Goal: Information Seeking & Learning: Learn about a topic

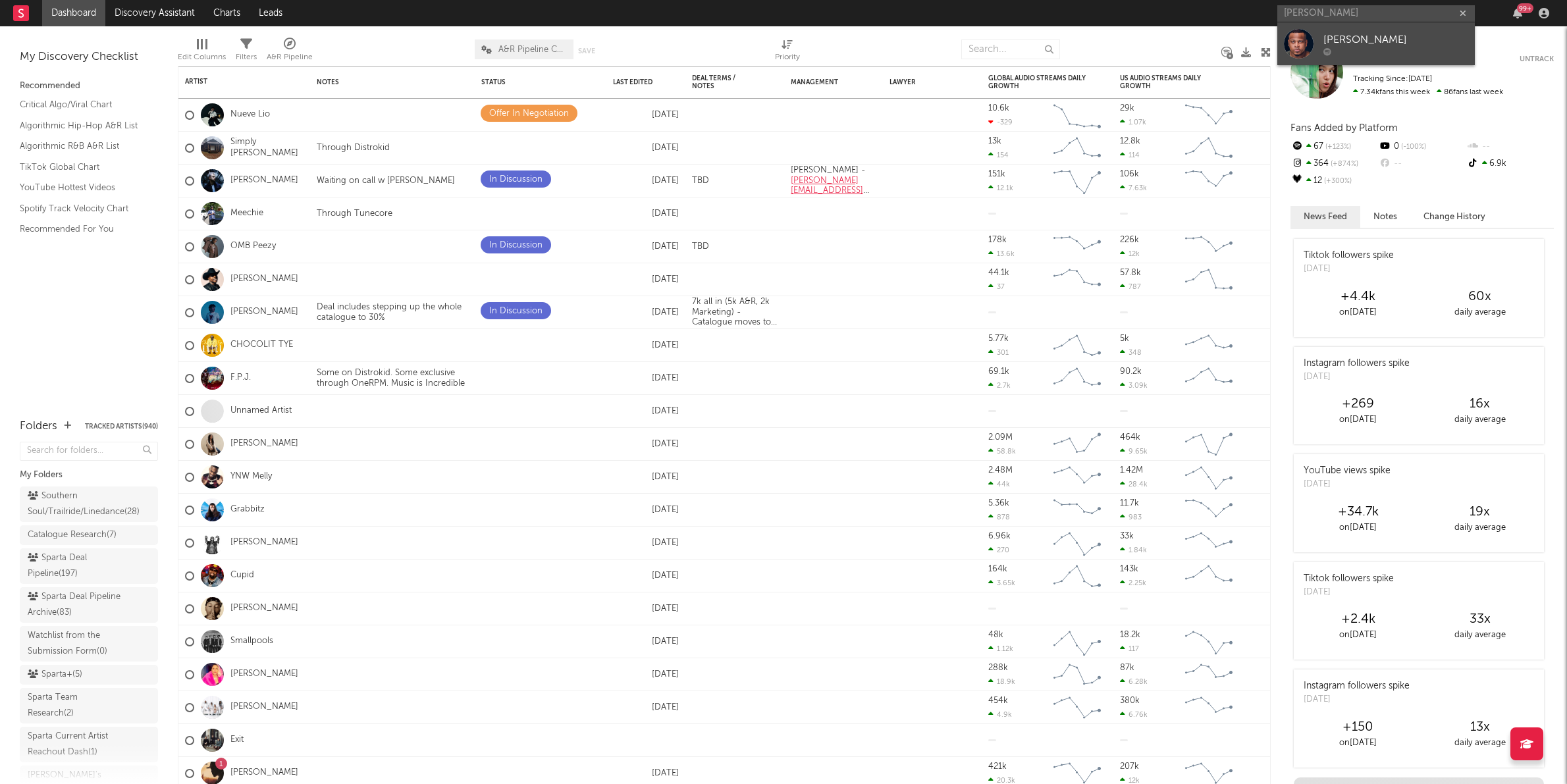
type input "[PERSON_NAME]"
click at [1336, 37] on div "[PERSON_NAME]" at bounding box center [1396, 39] width 145 height 16
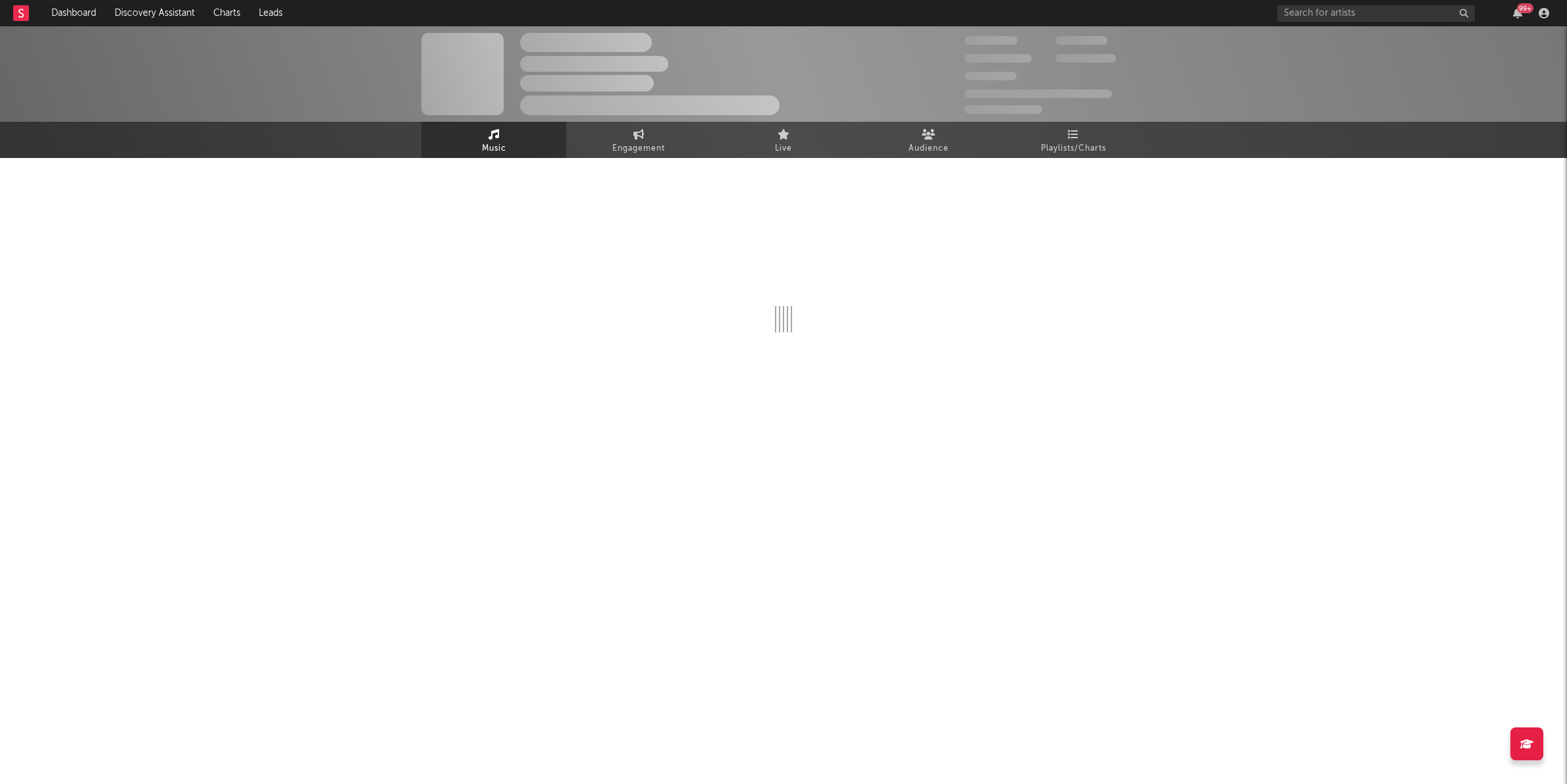
select select "1w"
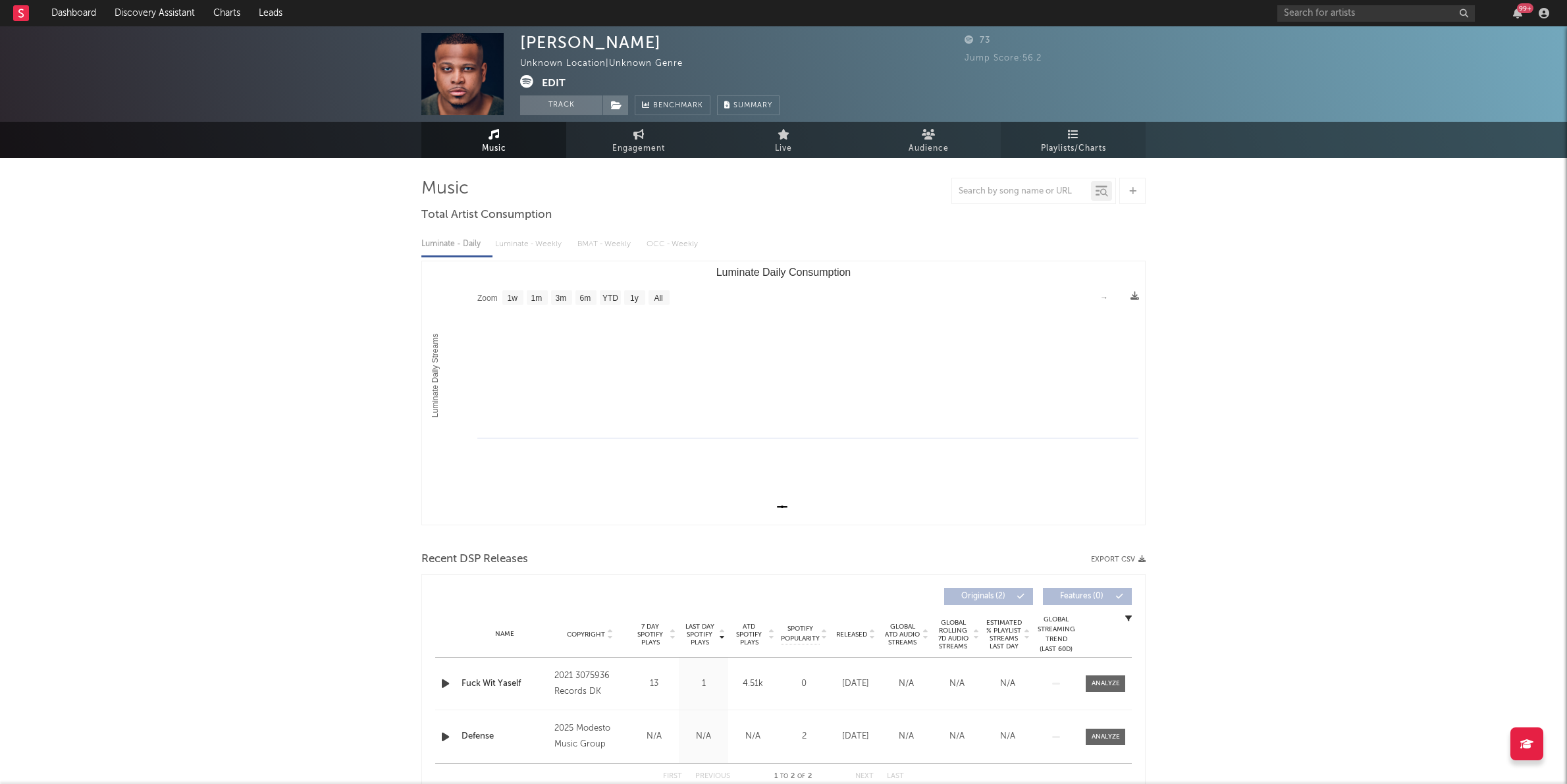
click at [1065, 139] on link "Playlists/Charts" at bounding box center [1073, 140] width 145 height 37
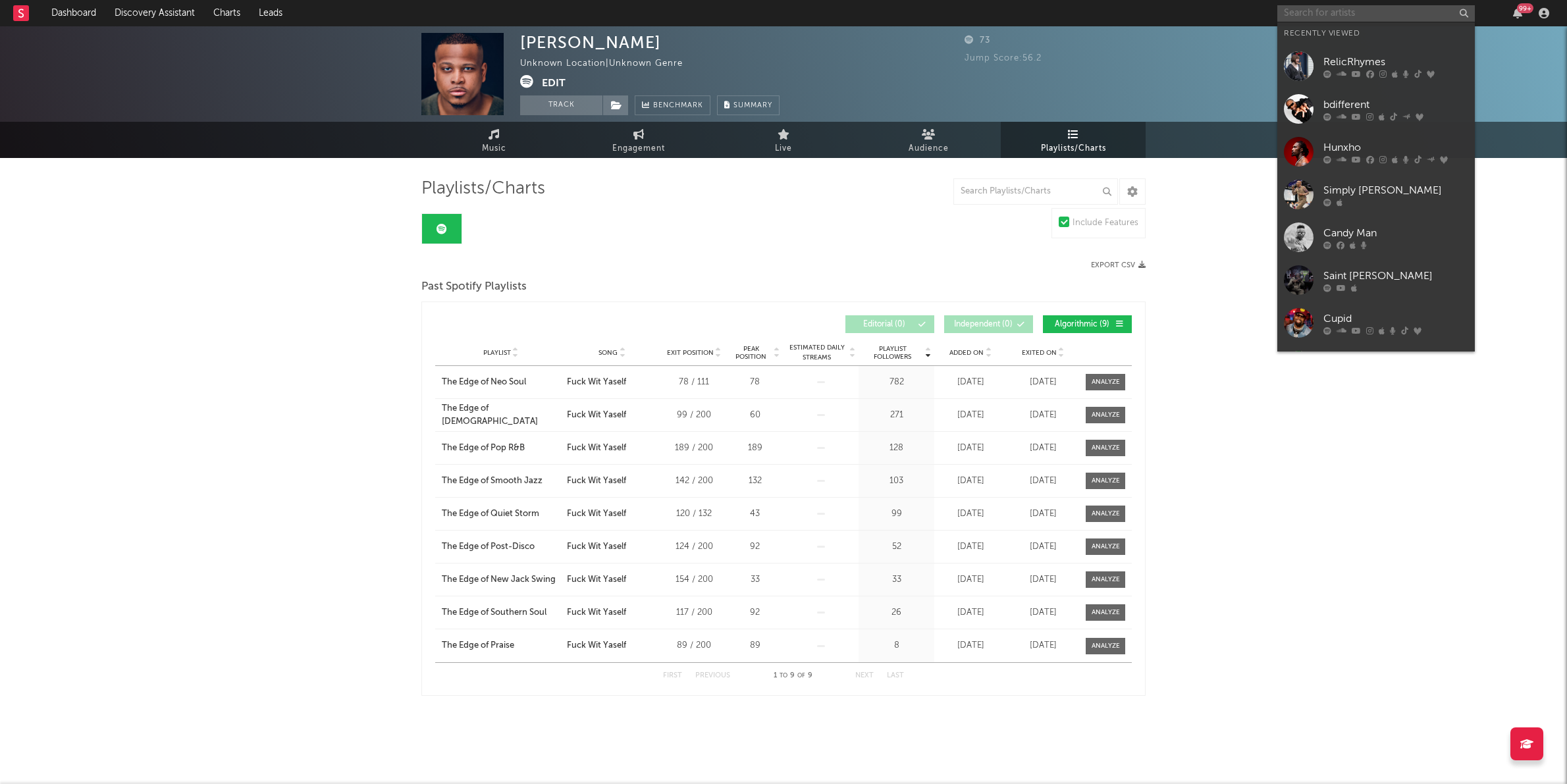
click at [1306, 6] on input "text" at bounding box center [1376, 14] width 197 height 17
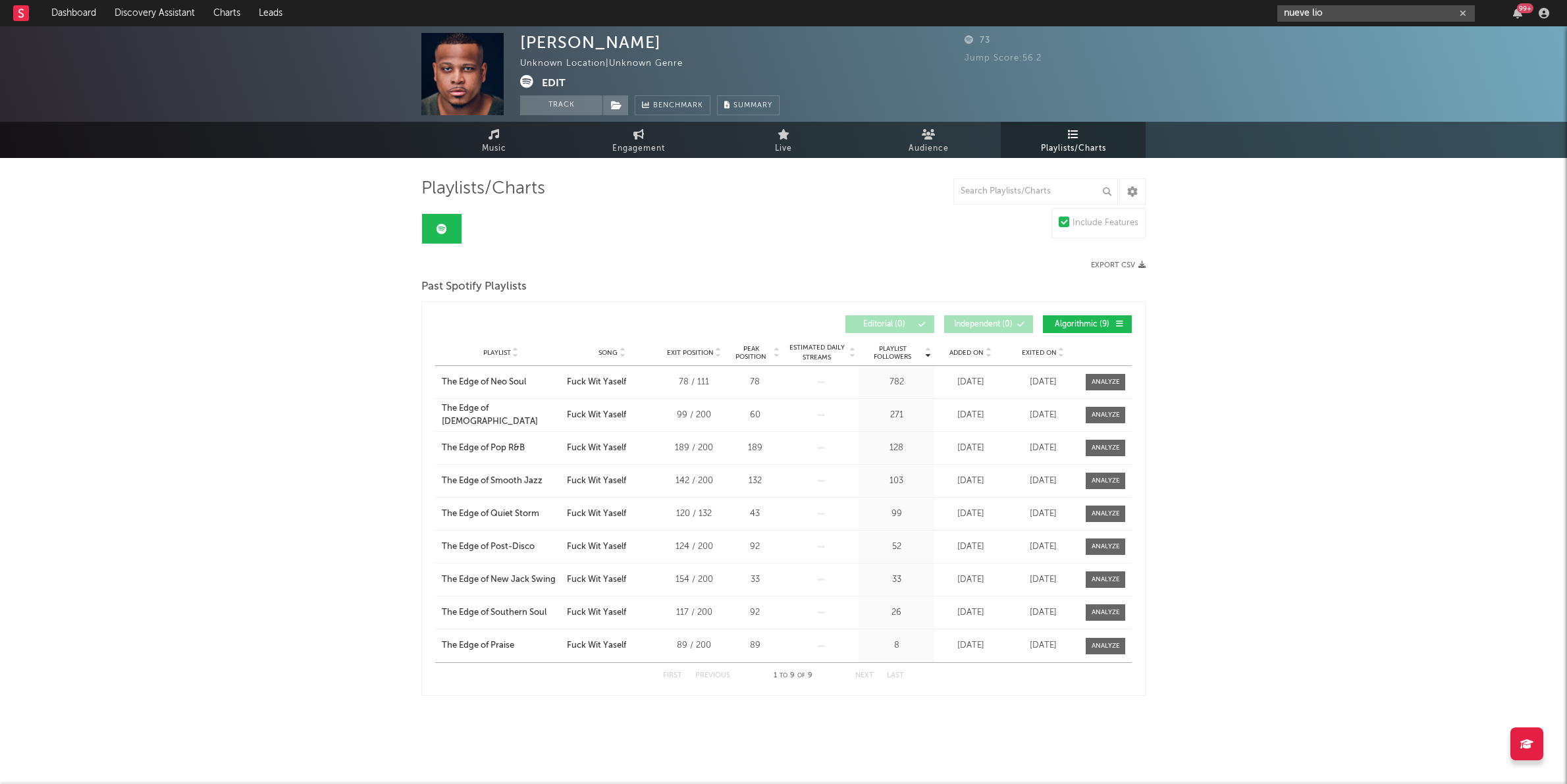
click at [1343, 12] on input "nueve lio" at bounding box center [1376, 14] width 197 height 17
type input "nueve lio"
click at [1341, 39] on div "Nueve Lio" at bounding box center [1396, 39] width 145 height 16
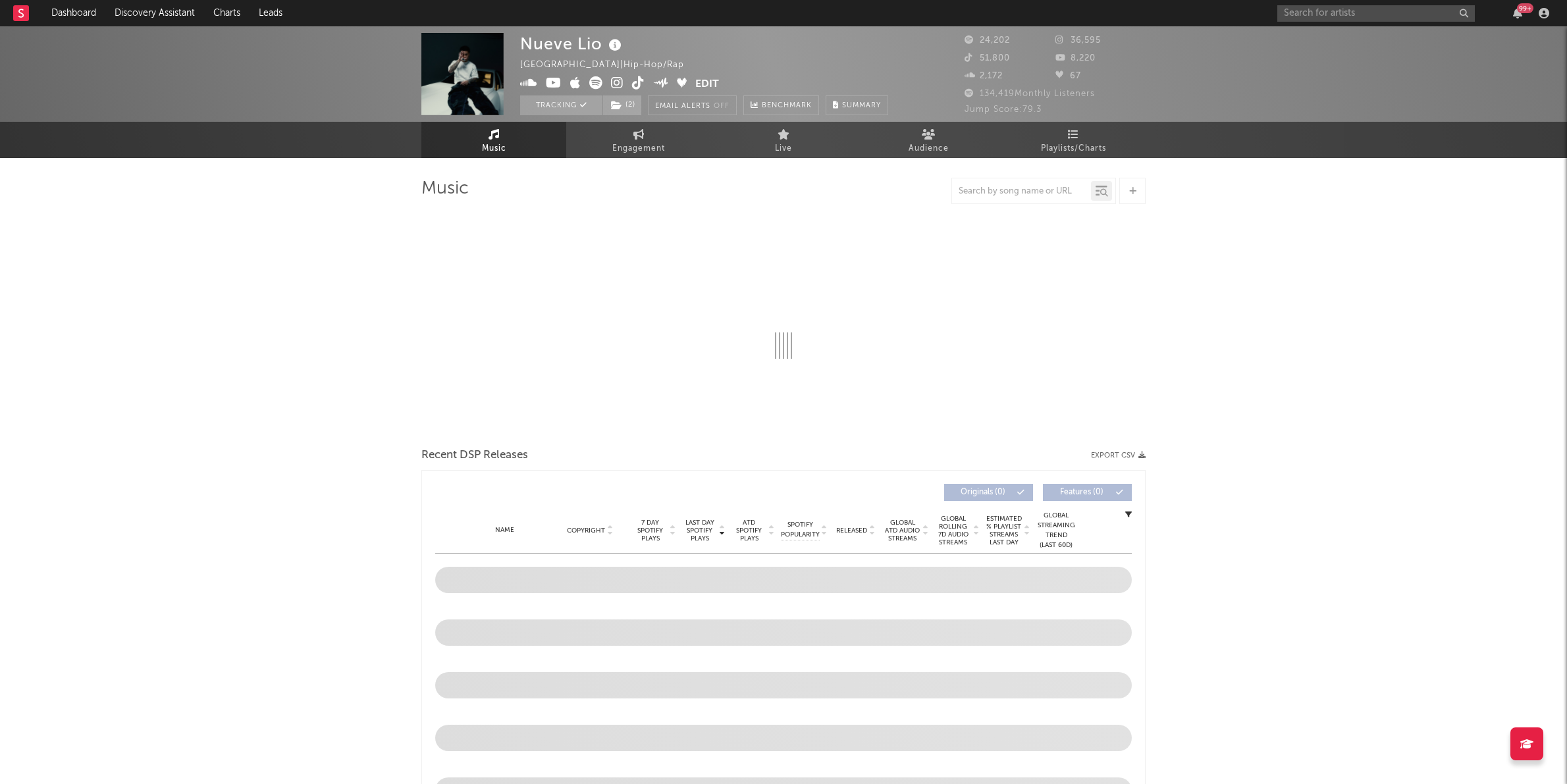
select select "6m"
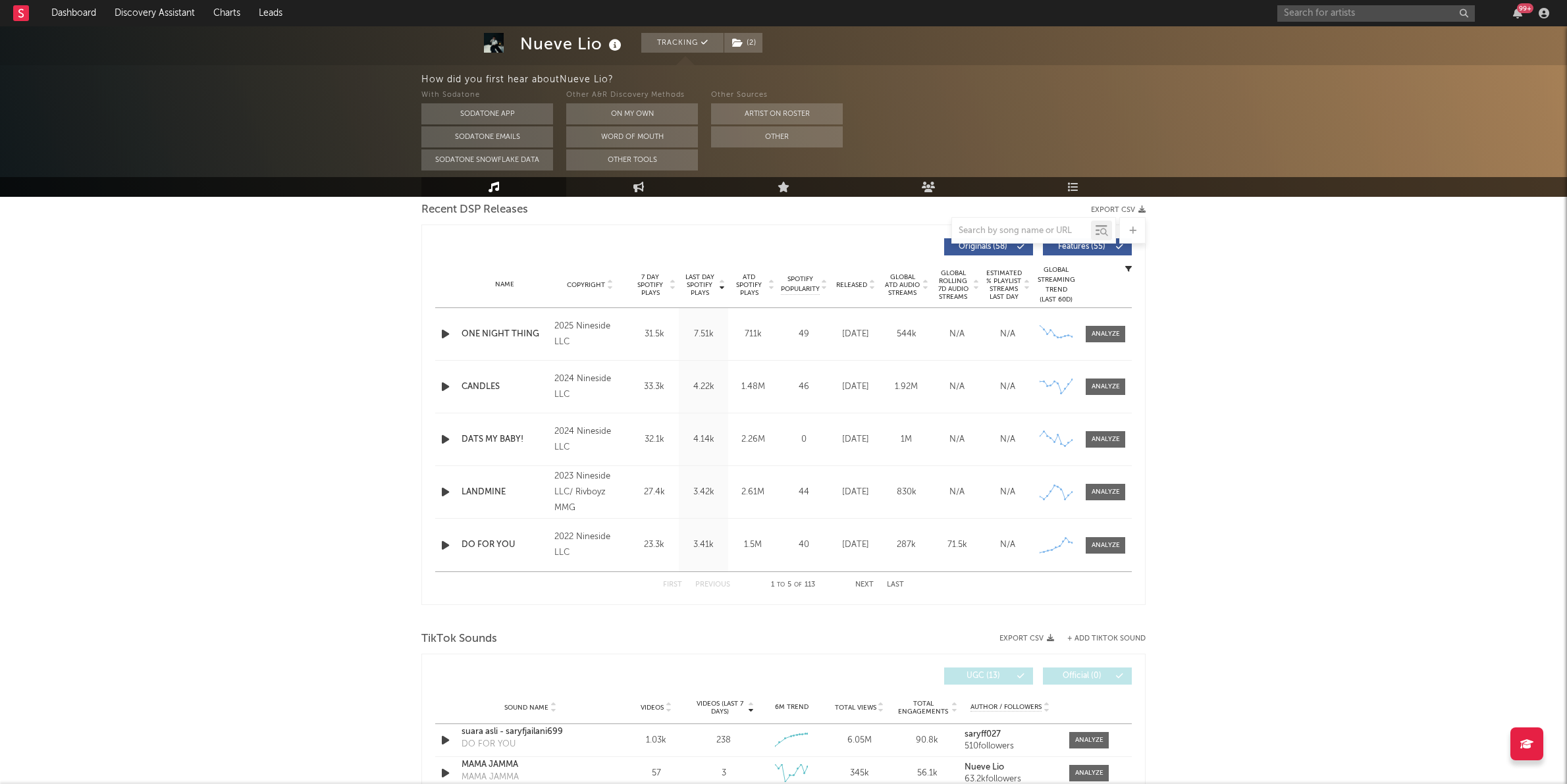
scroll to position [443, 0]
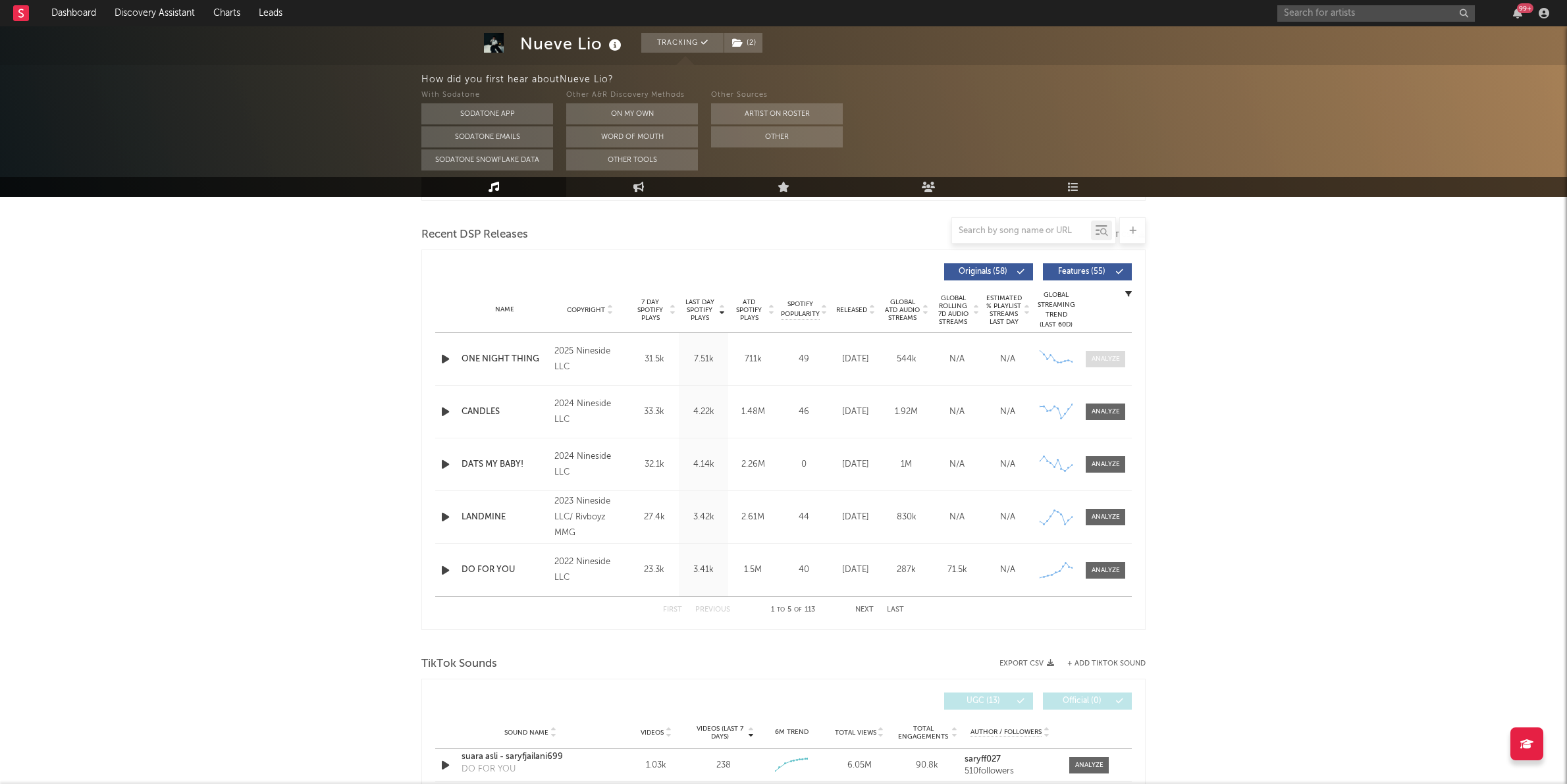
click at [1094, 363] on span at bounding box center [1105, 359] width 40 height 17
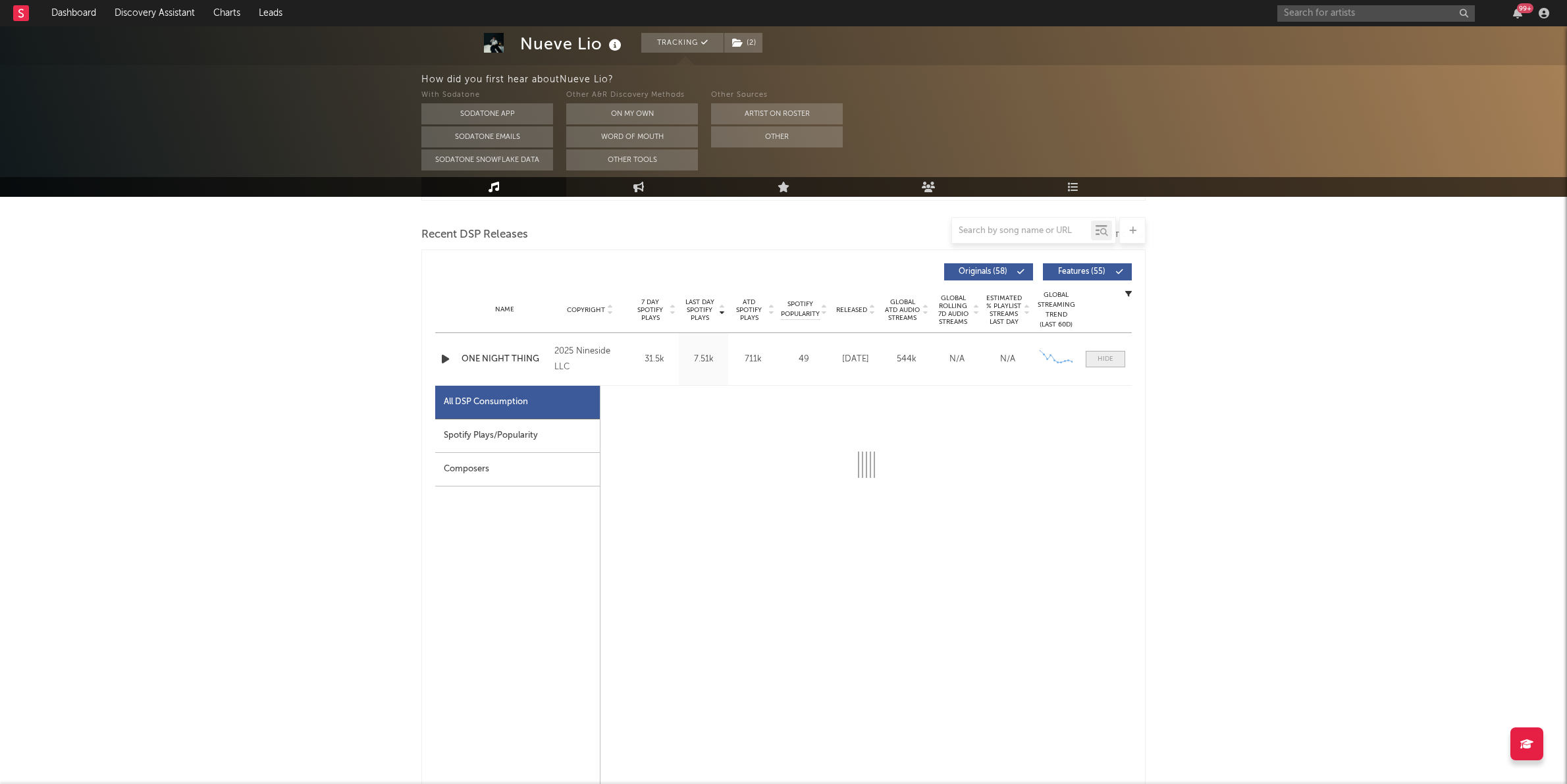
select select "1w"
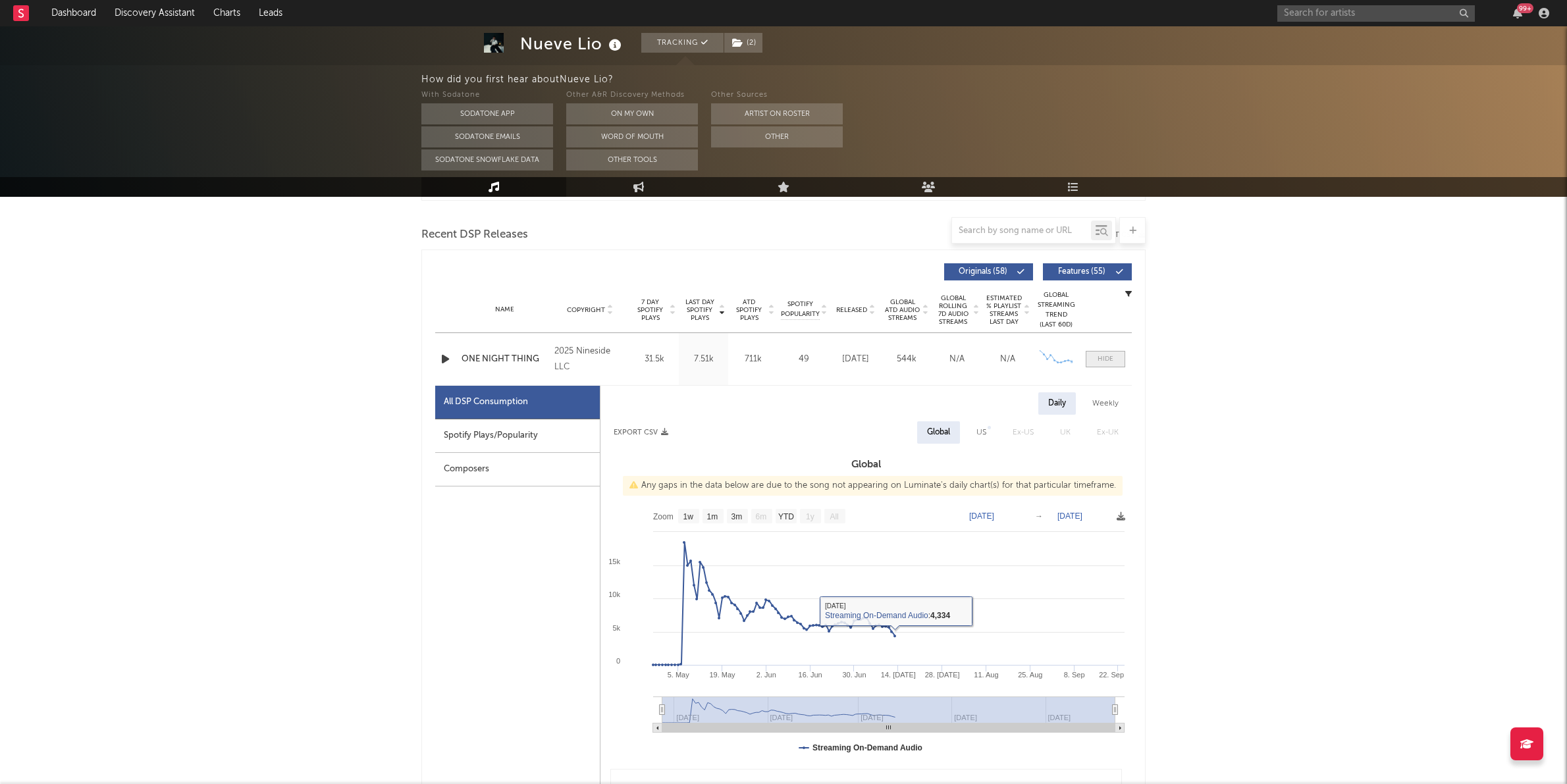
click at [1104, 358] on div at bounding box center [1105, 359] width 16 height 10
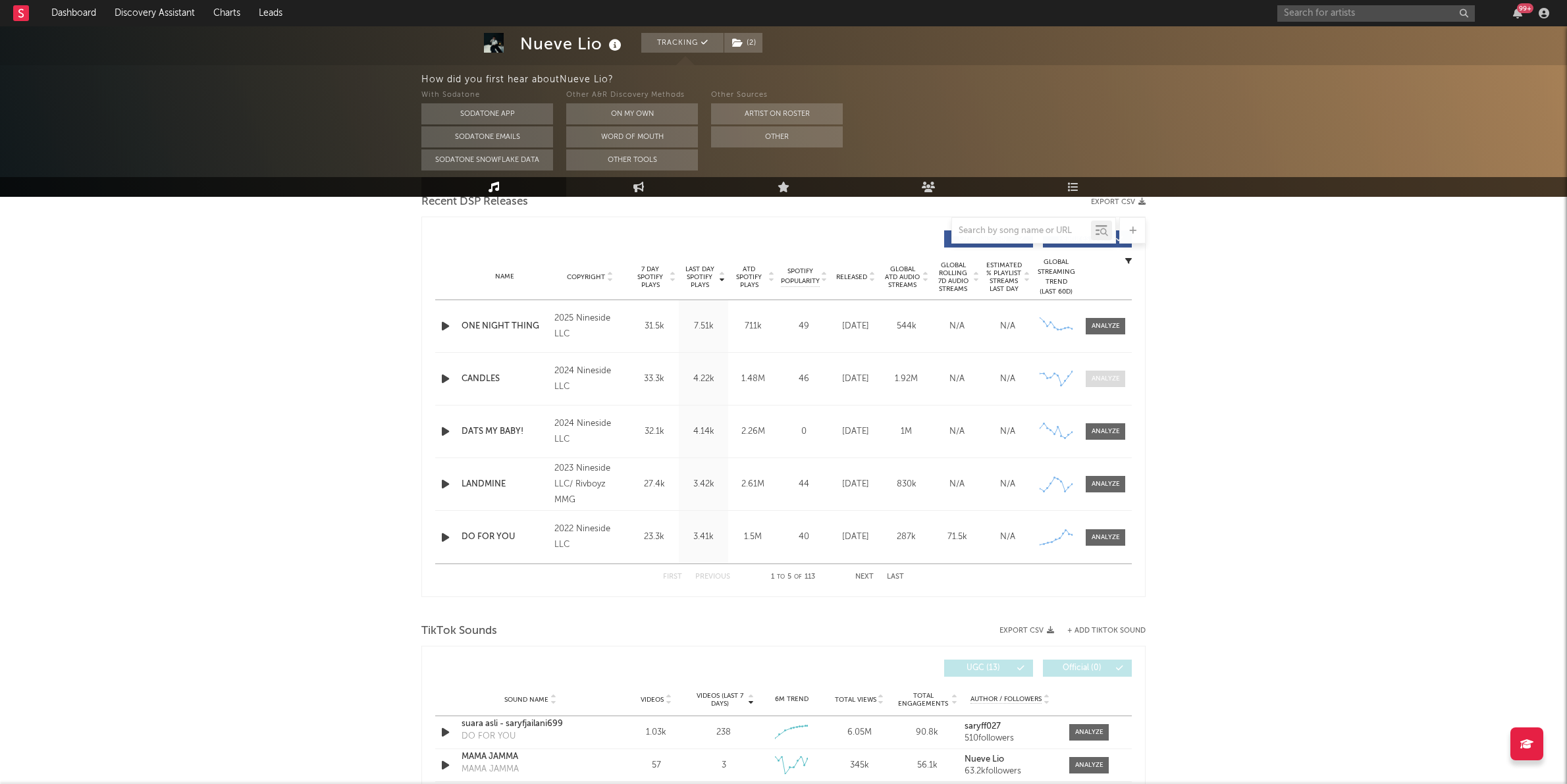
scroll to position [475, 0]
click at [698, 287] on span "Last Day Spotify Plays" at bounding box center [700, 277] width 35 height 24
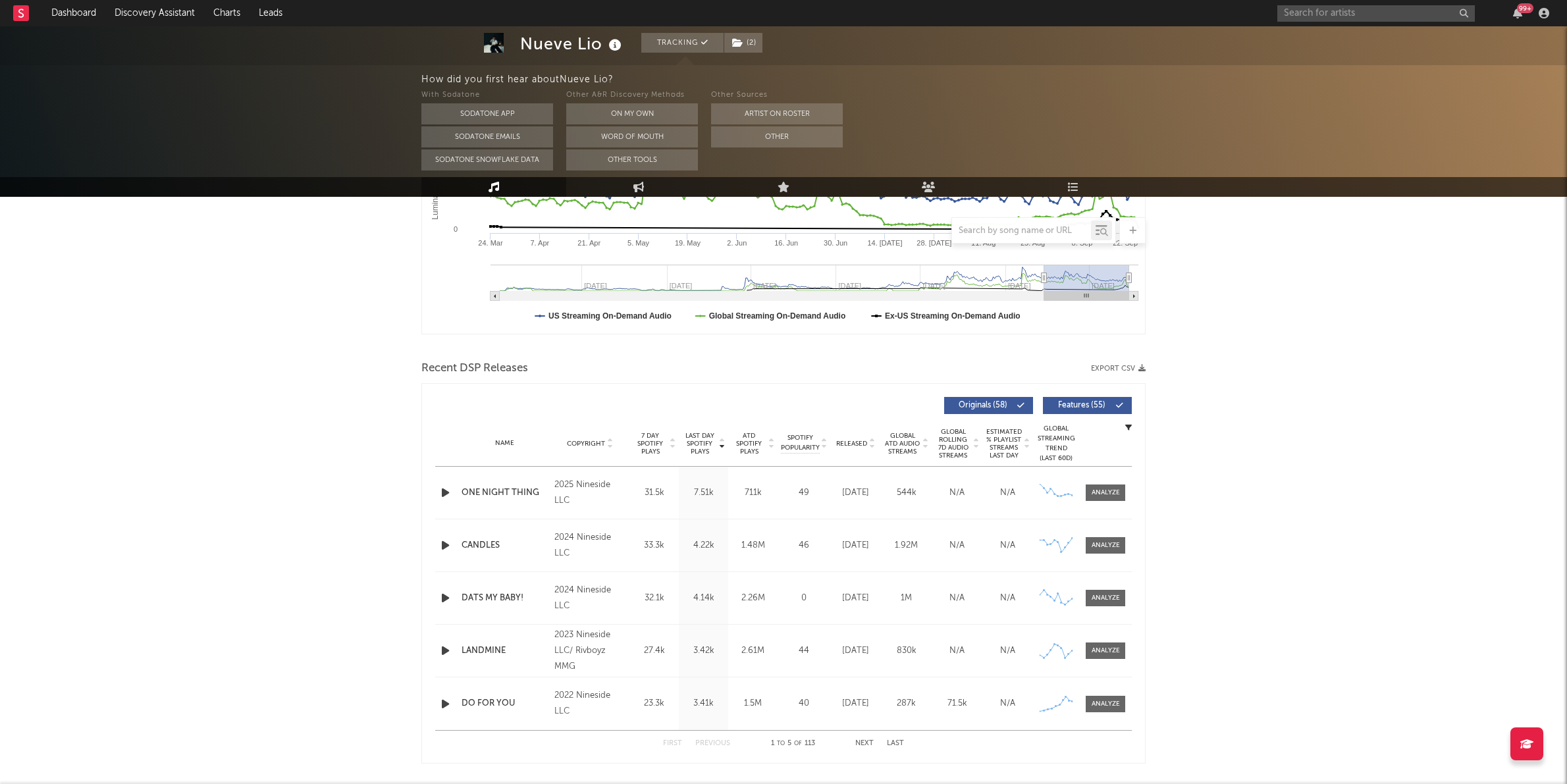
scroll to position [0, 0]
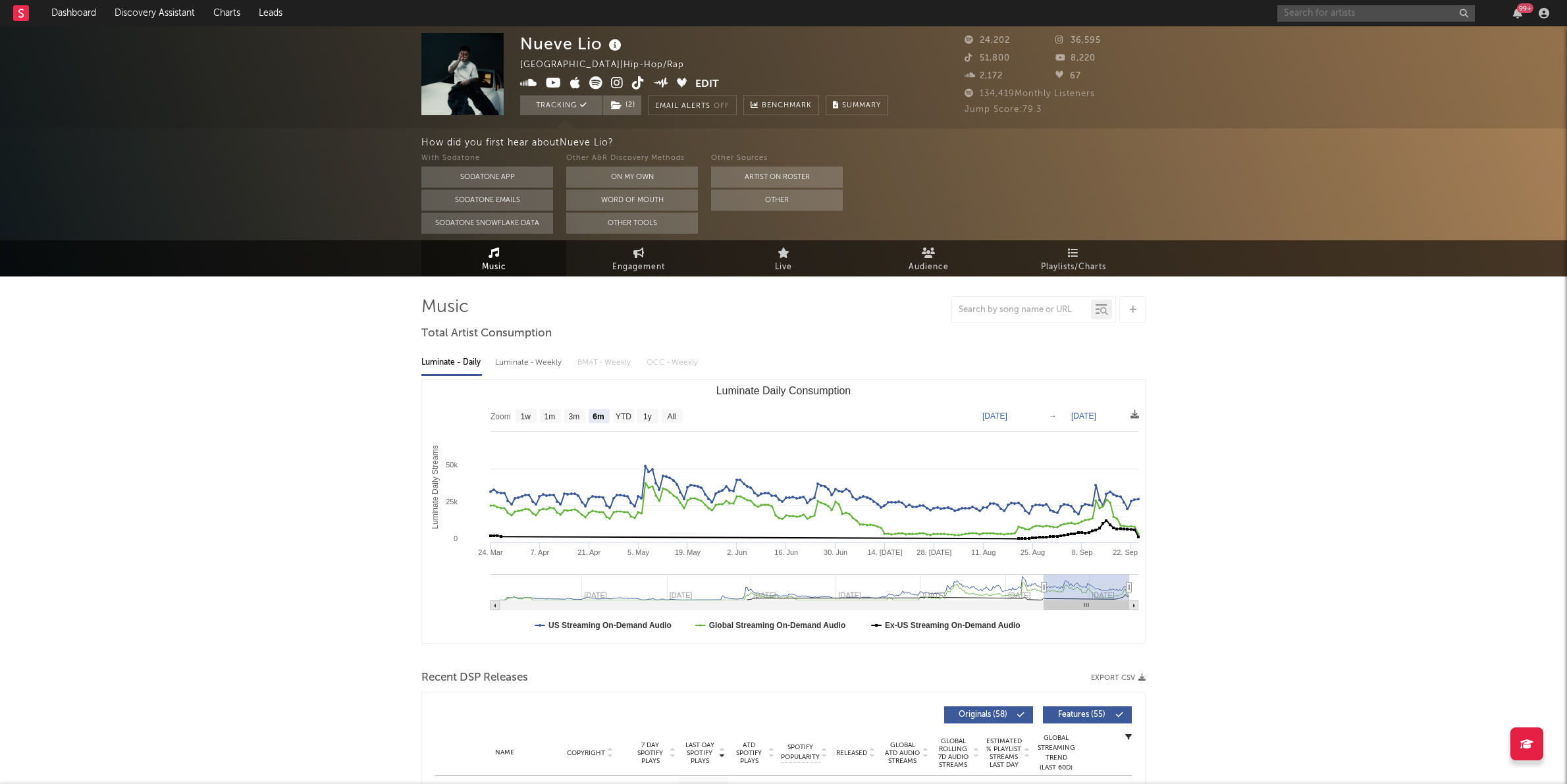
click at [1305, 8] on input "text" at bounding box center [1376, 14] width 197 height 17
type input "bdifferent"
click at [1325, 21] on div "bdifferent 99 +" at bounding box center [1415, 13] width 277 height 27
click at [1325, 16] on input "bdifferent" at bounding box center [1376, 14] width 197 height 17
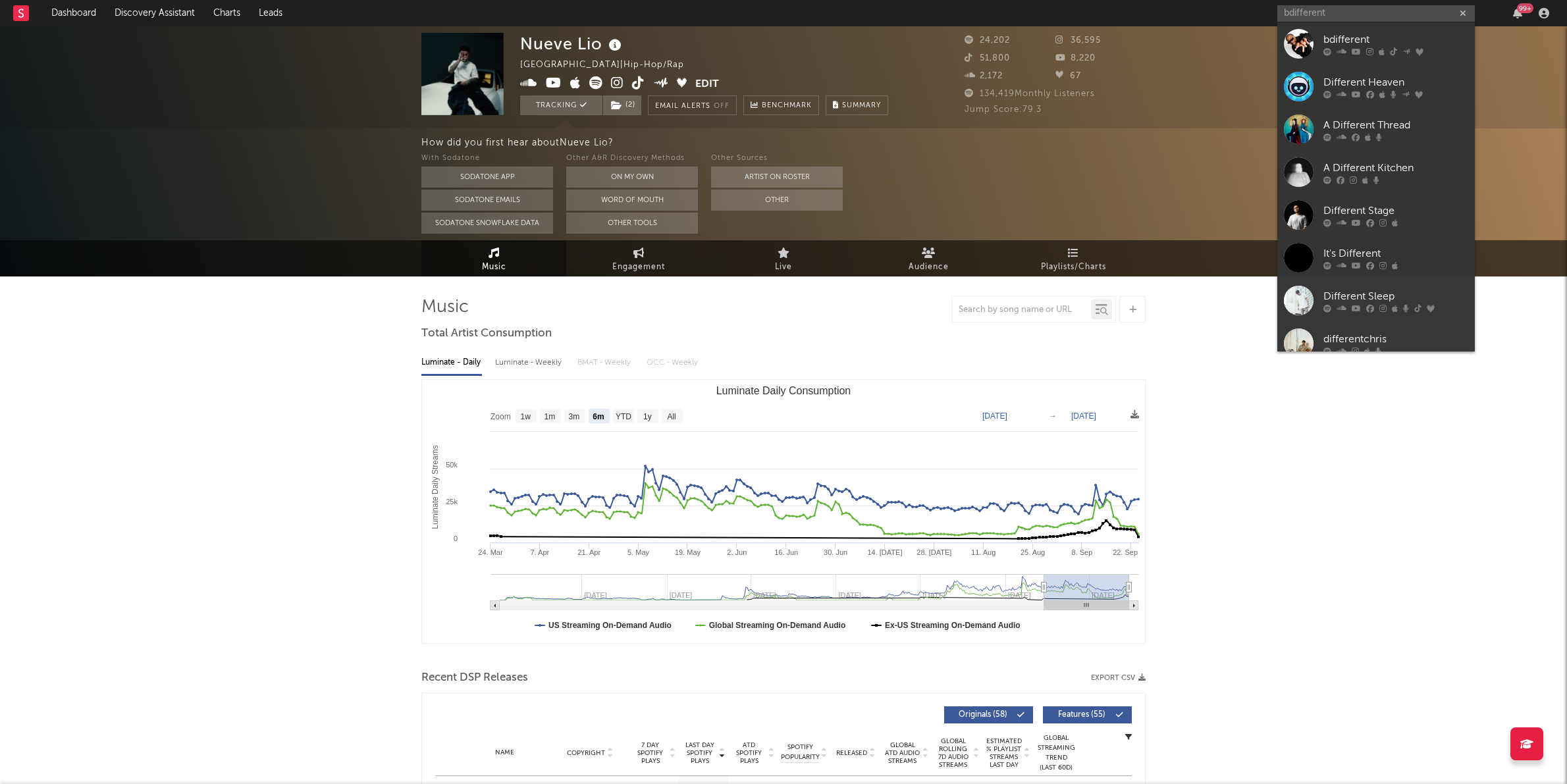
click at [1321, 50] on link "bdifferent" at bounding box center [1376, 43] width 197 height 43
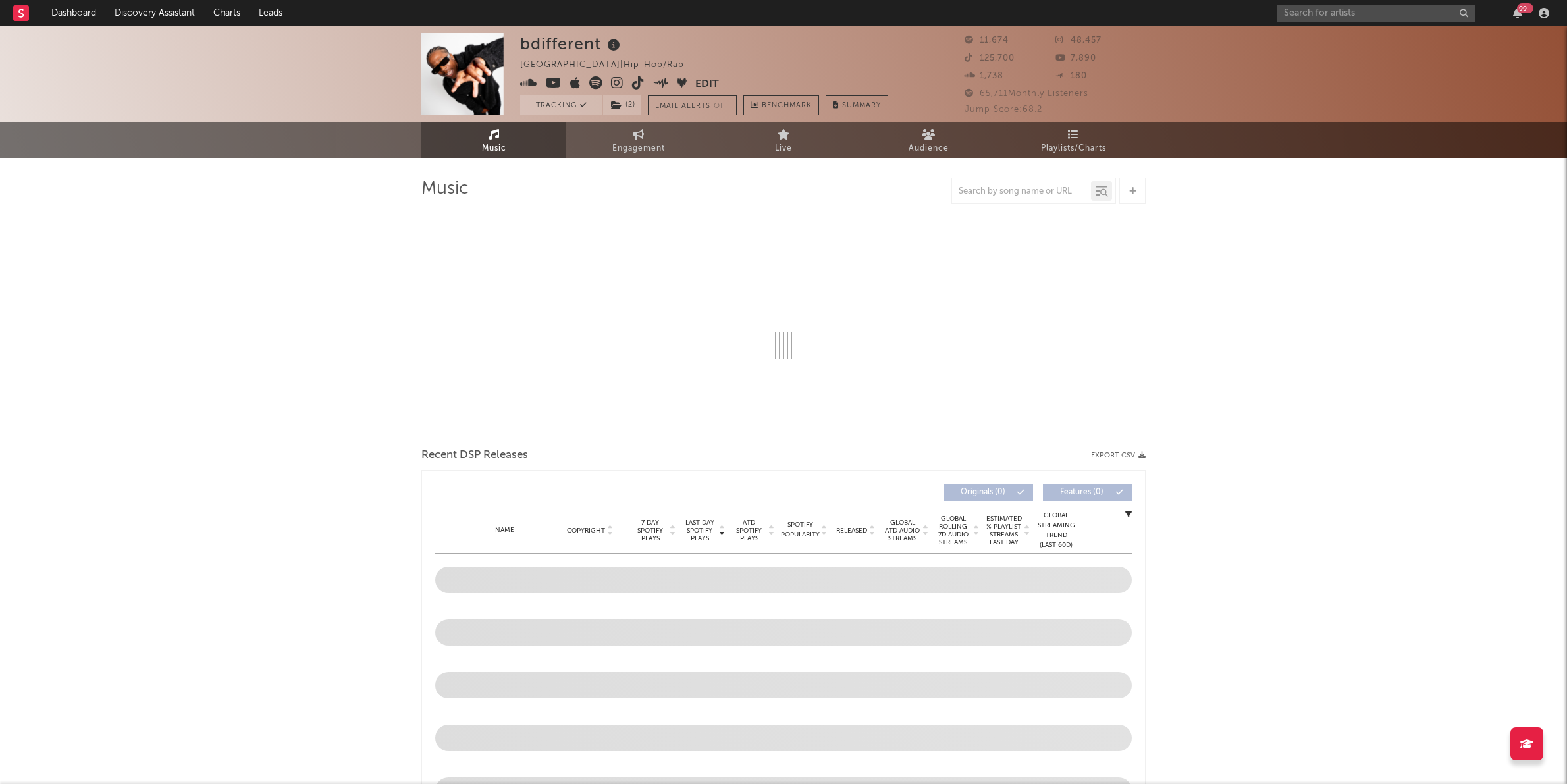
select select "6m"
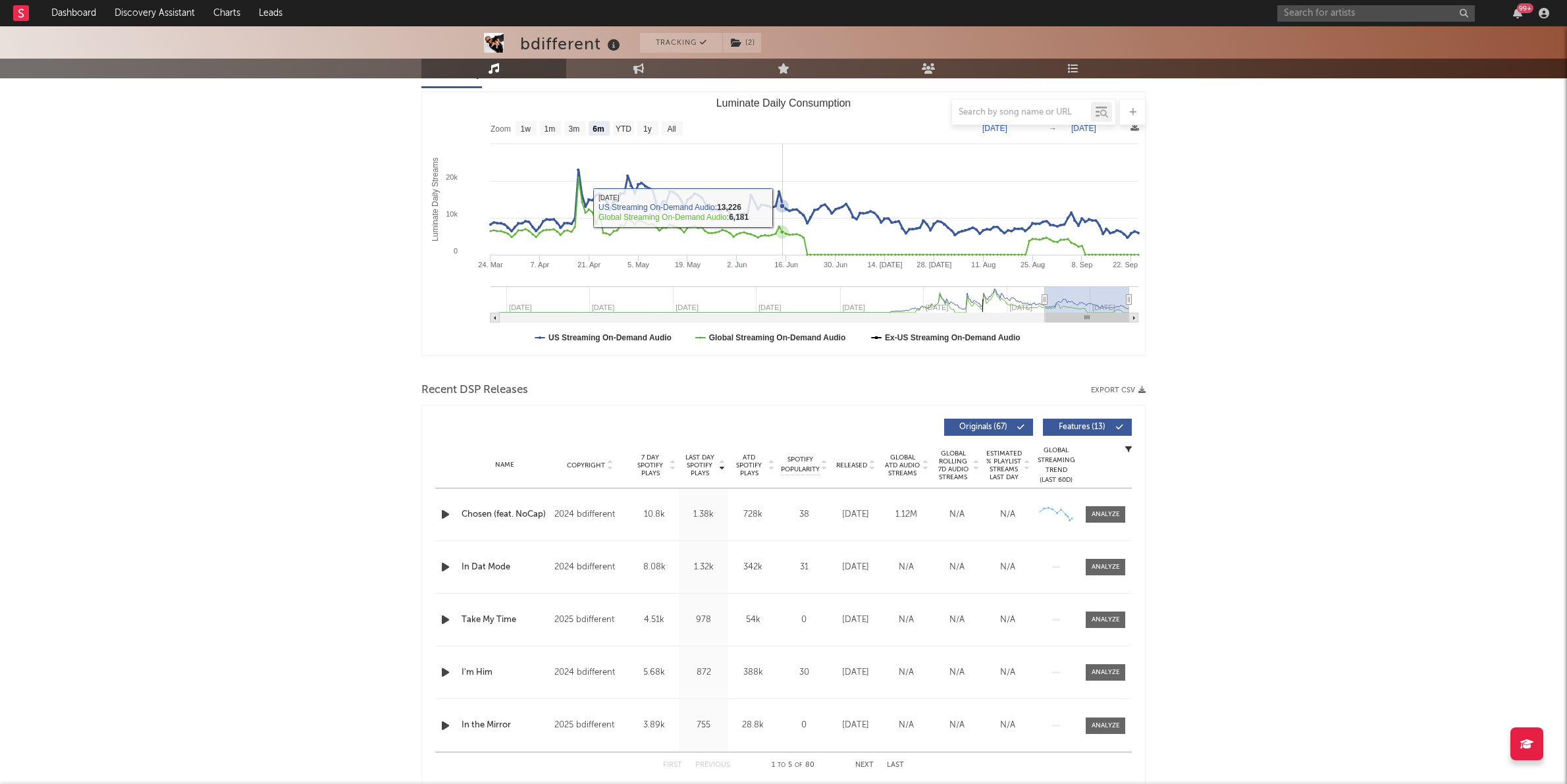
scroll to position [191, 0]
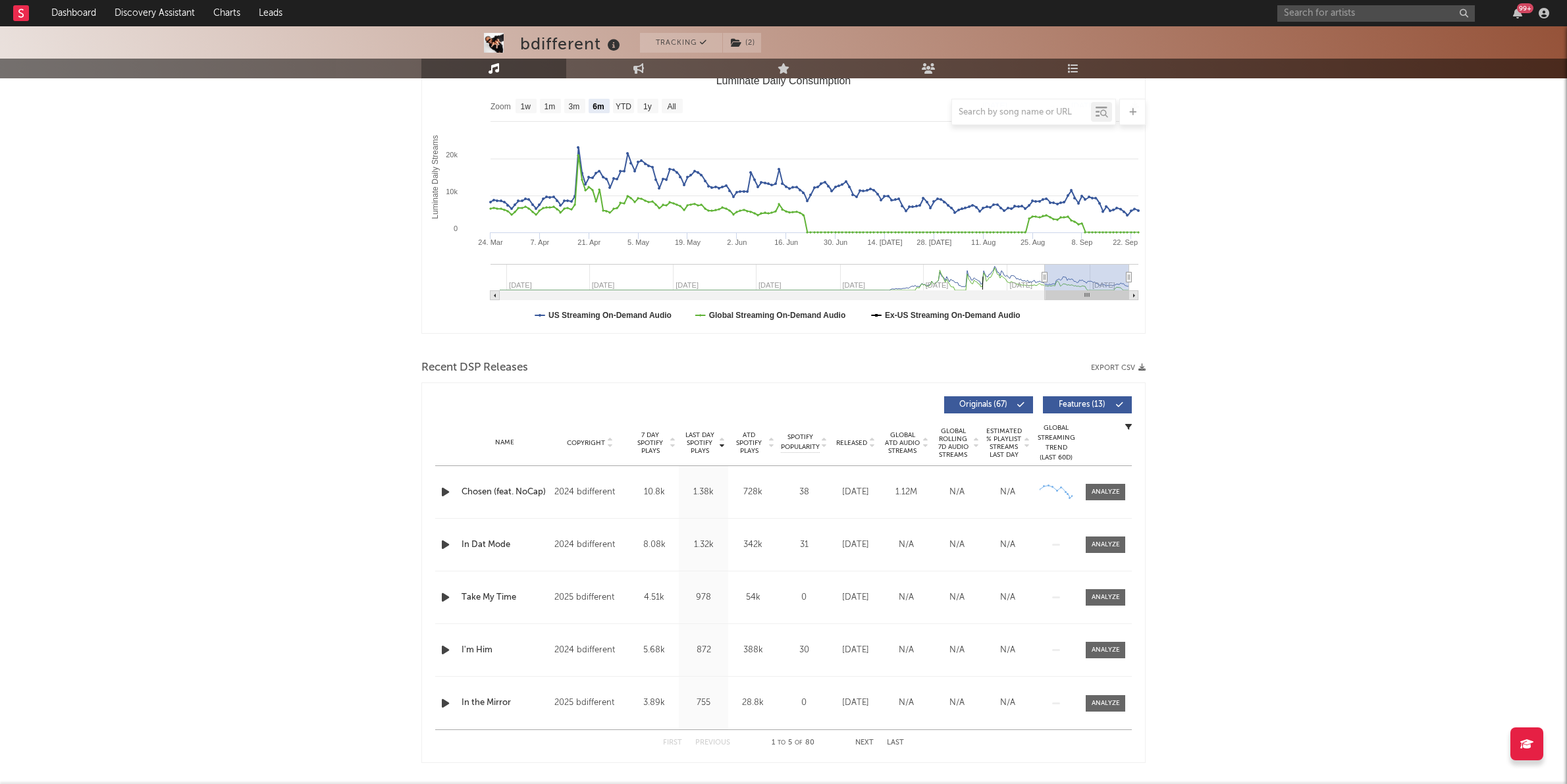
click at [1090, 500] on div "Name [PERSON_NAME] (feat. NoCap) Copyright 2024 bdifferent Label bdifferent Alb…" at bounding box center [784, 492] width 697 height 52
click at [1098, 497] on span at bounding box center [1105, 492] width 40 height 17
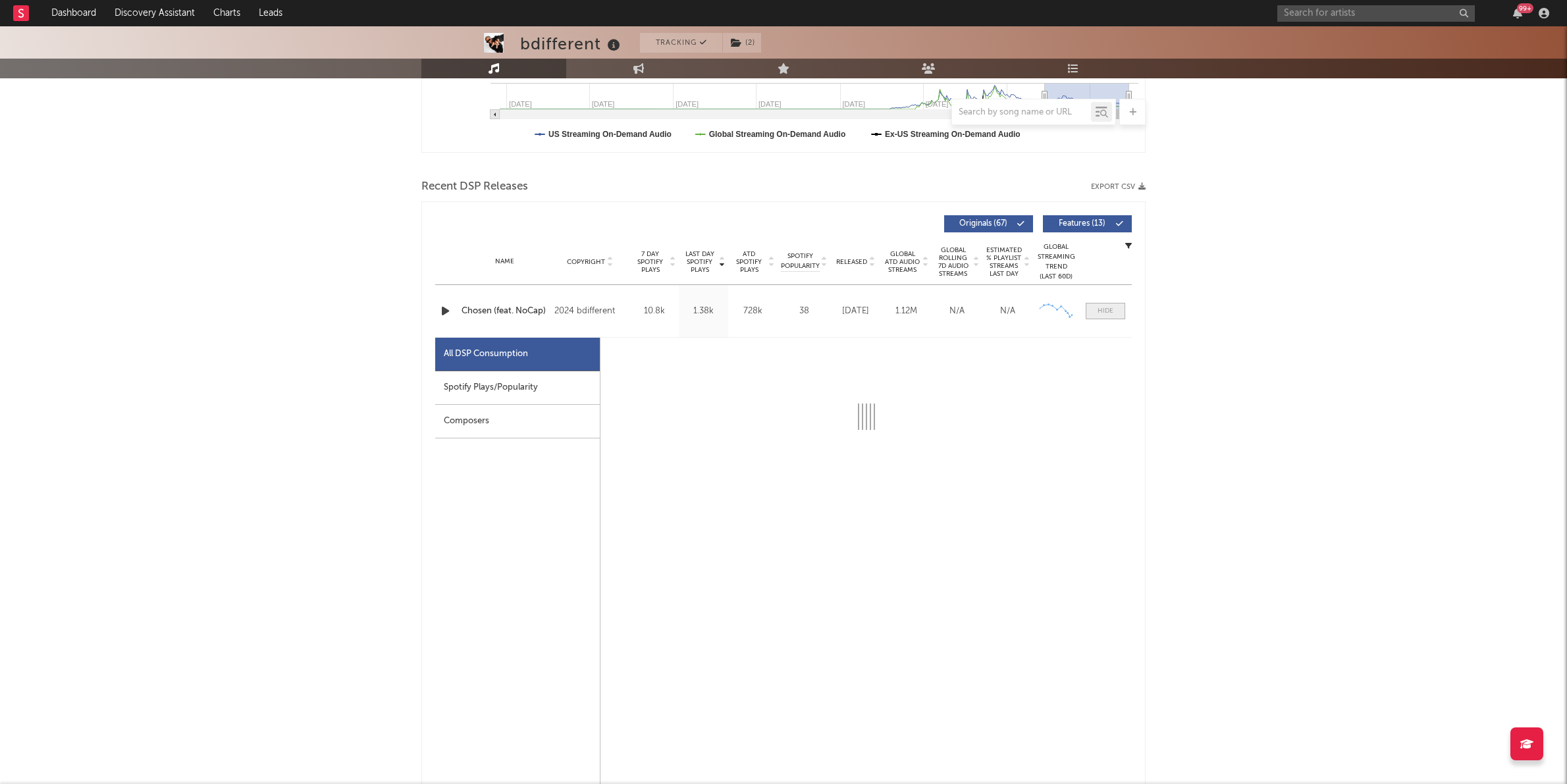
select select "6m"
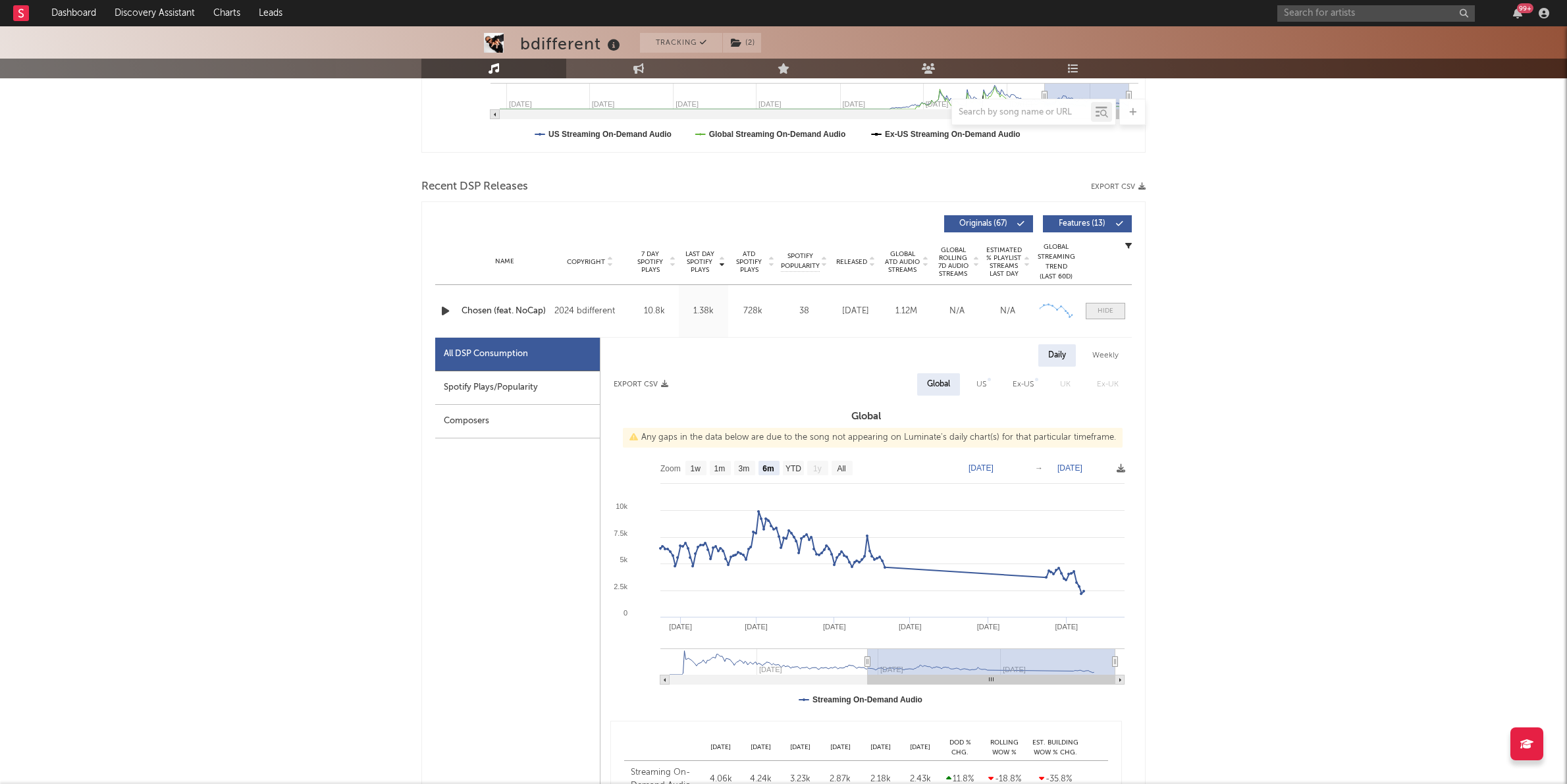
scroll to position [392, 0]
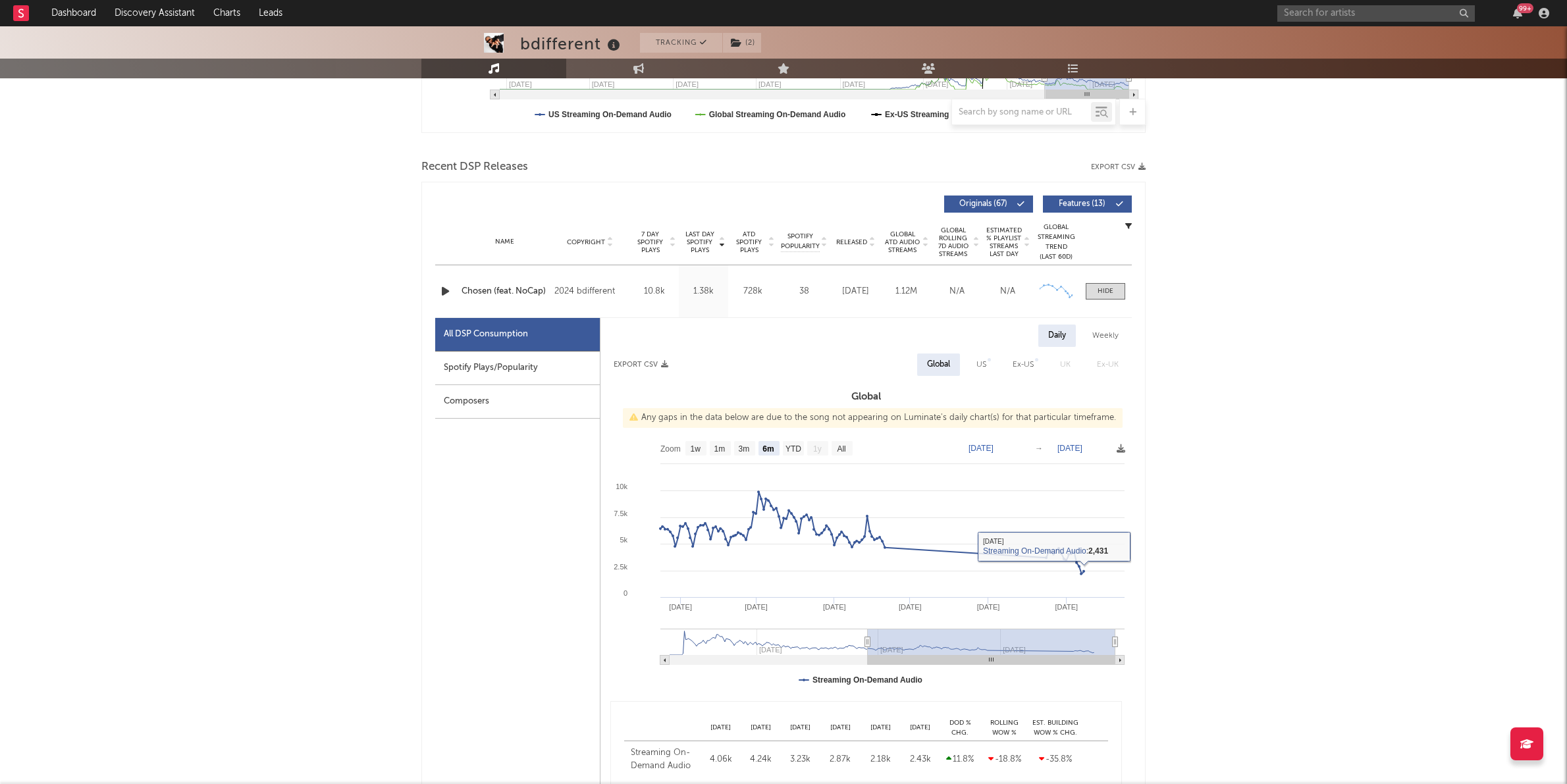
click at [1107, 281] on div "Name [PERSON_NAME] (feat. NoCap) Copyright 2024 bdifferent Label bdifferent Alb…" at bounding box center [784, 291] width 697 height 52
click at [1106, 289] on div at bounding box center [1105, 291] width 16 height 10
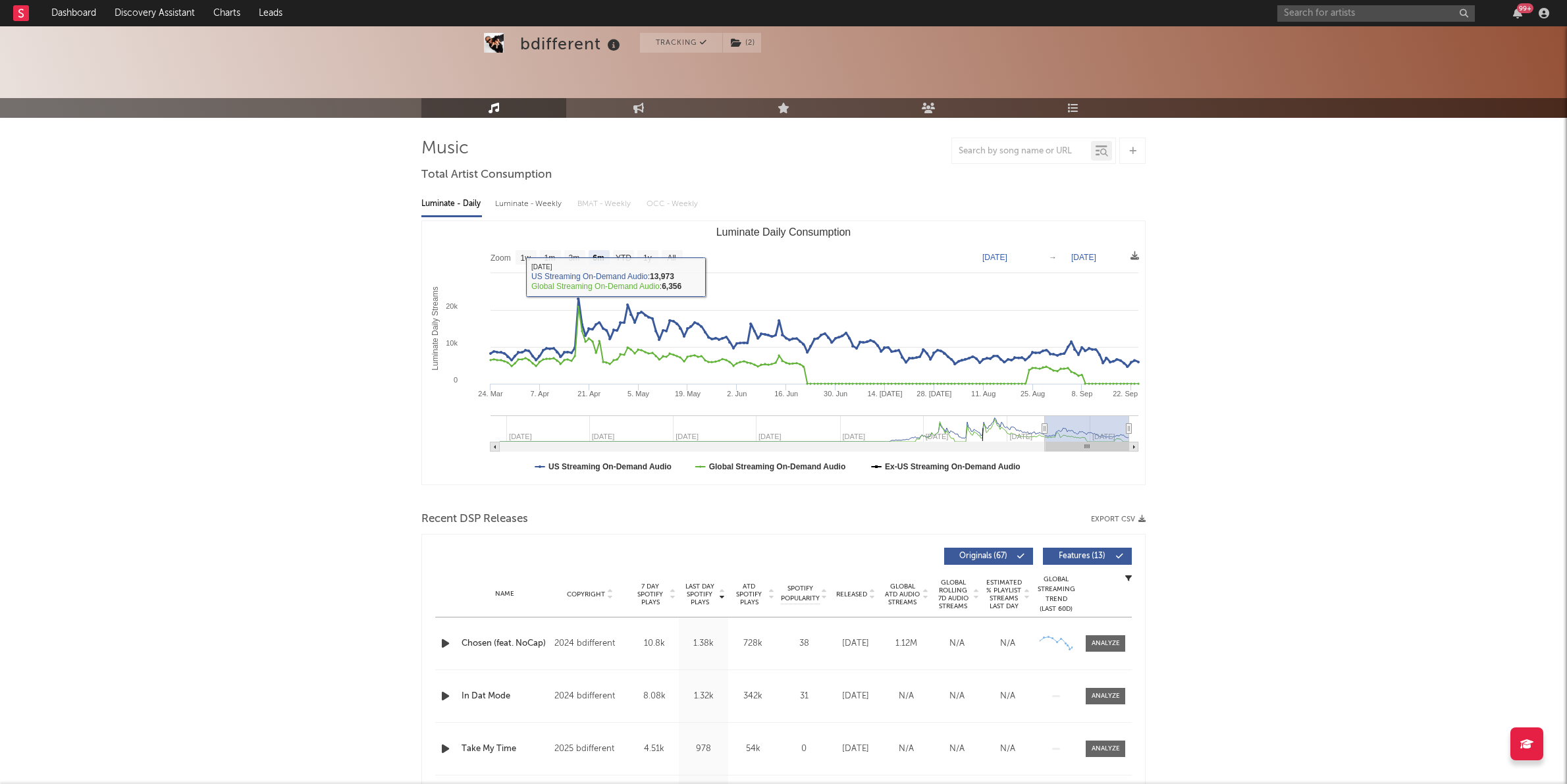
scroll to position [41, 0]
click at [668, 258] on text "All" at bounding box center [671, 258] width 8 height 9
select select "All"
type input "[DATE]"
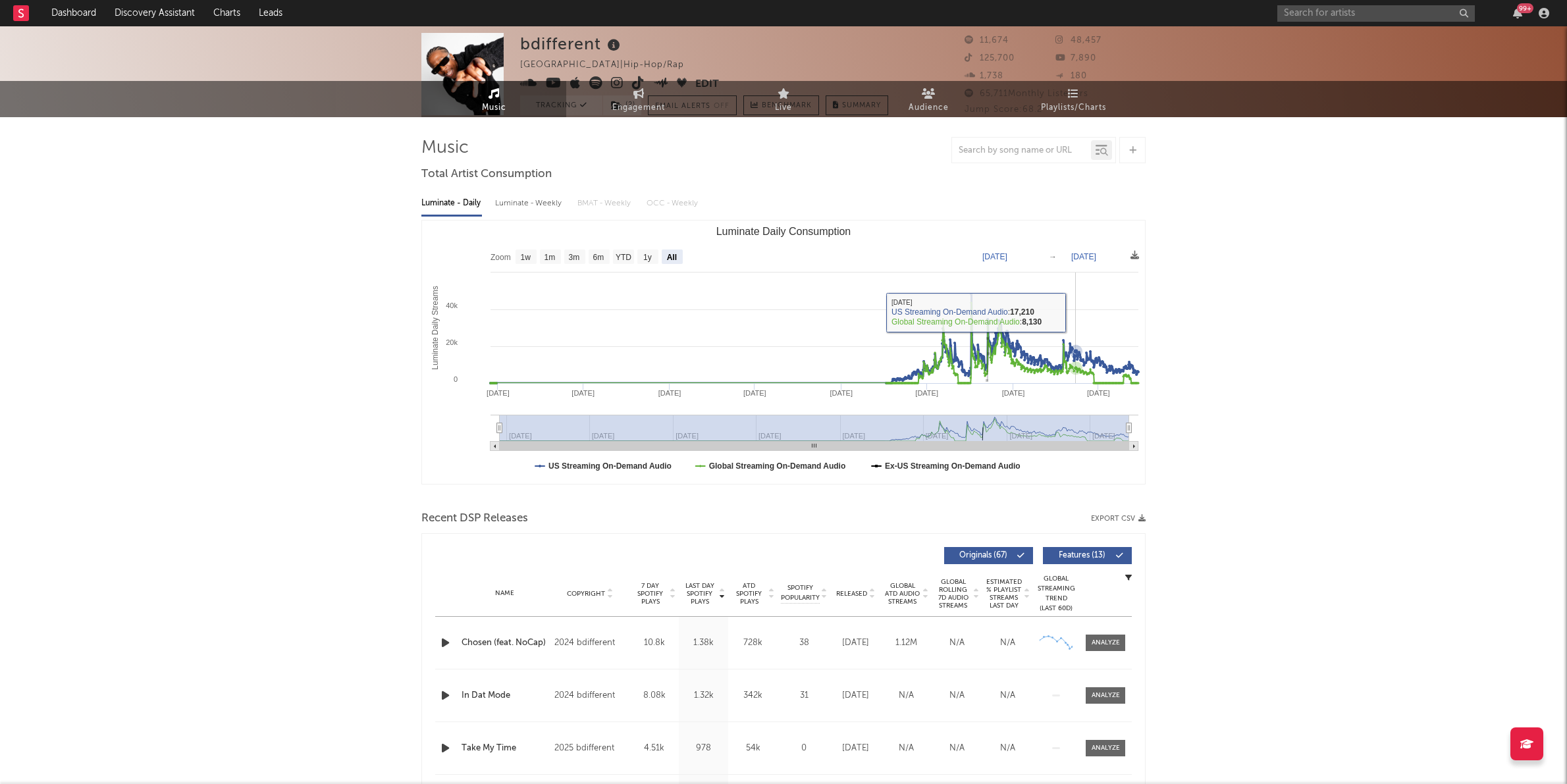
scroll to position [0, 0]
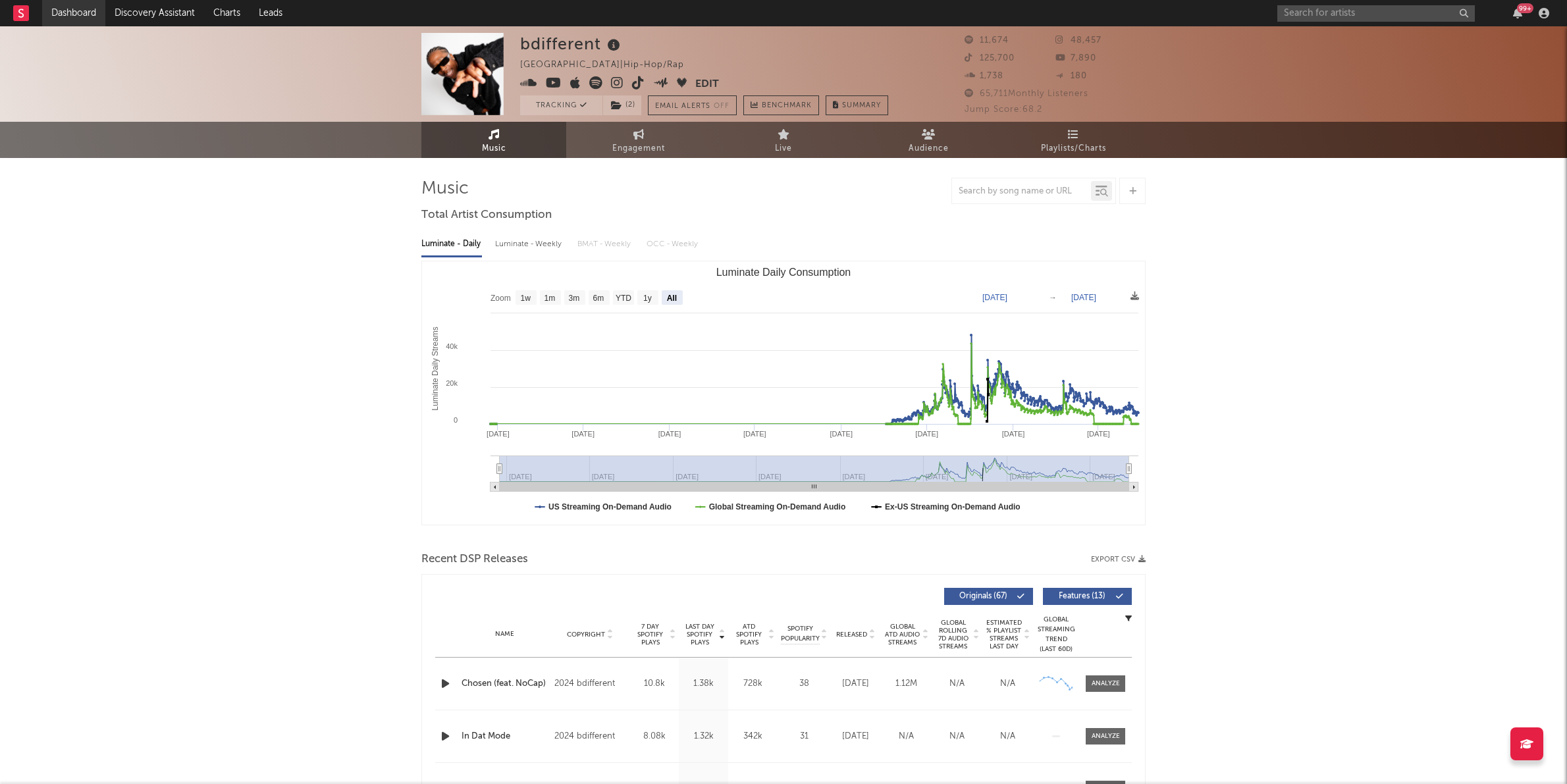
click at [85, 14] on link "Dashboard" at bounding box center [73, 13] width 63 height 27
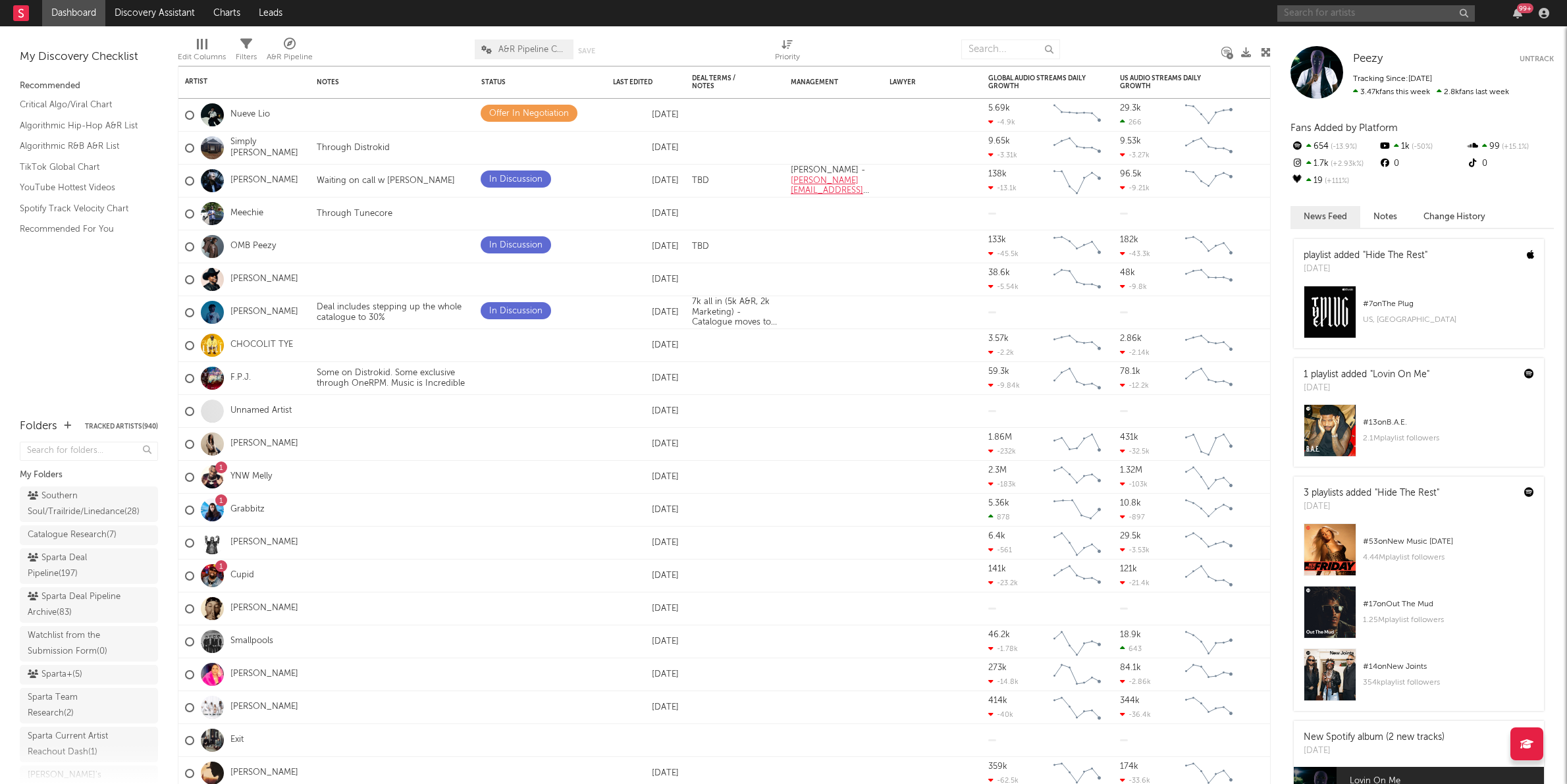
click at [1307, 8] on input "text" at bounding box center [1376, 14] width 197 height 17
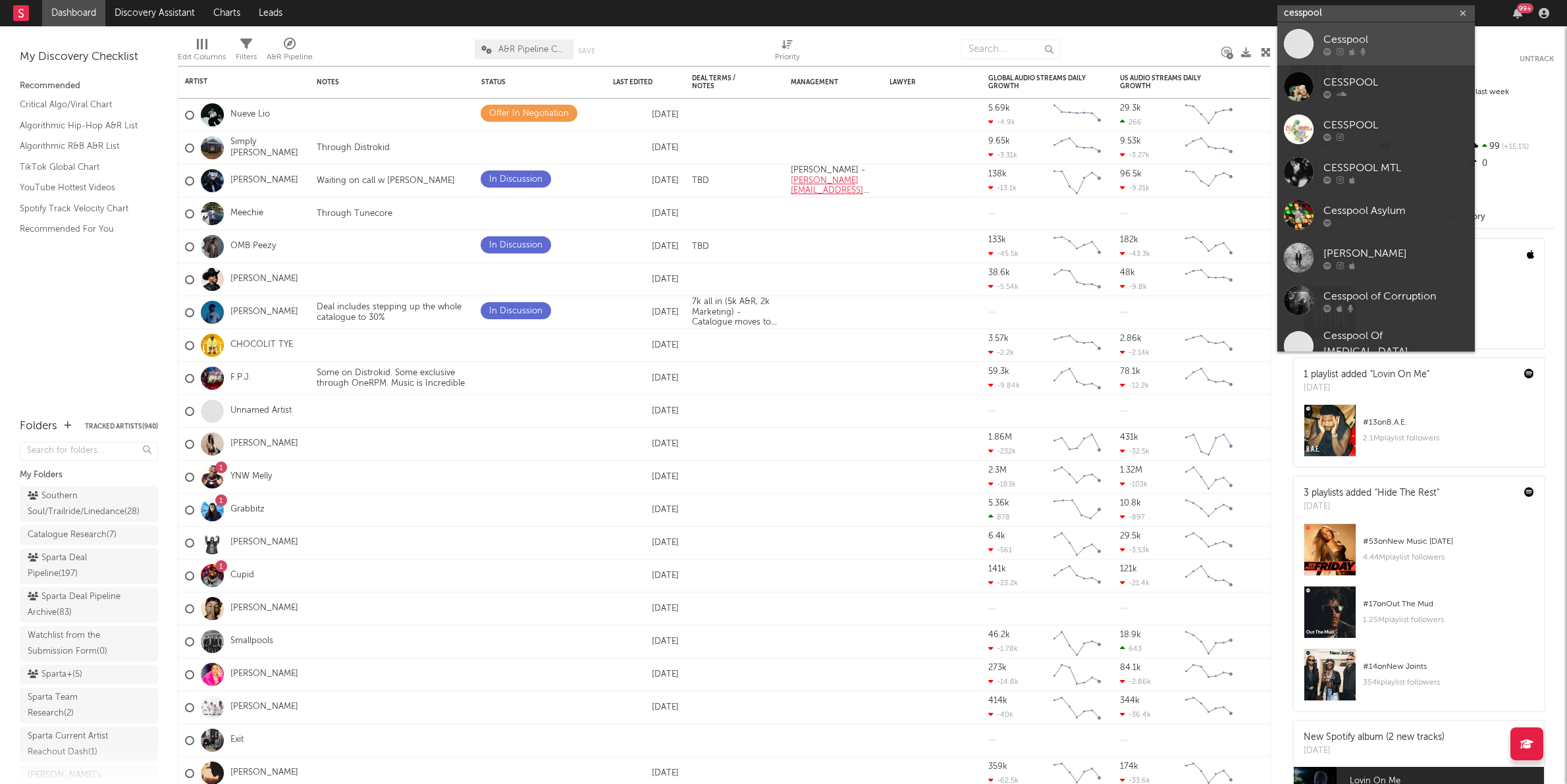
type input "cesspool"
click at [1322, 47] on link "Cesspool" at bounding box center [1376, 43] width 197 height 43
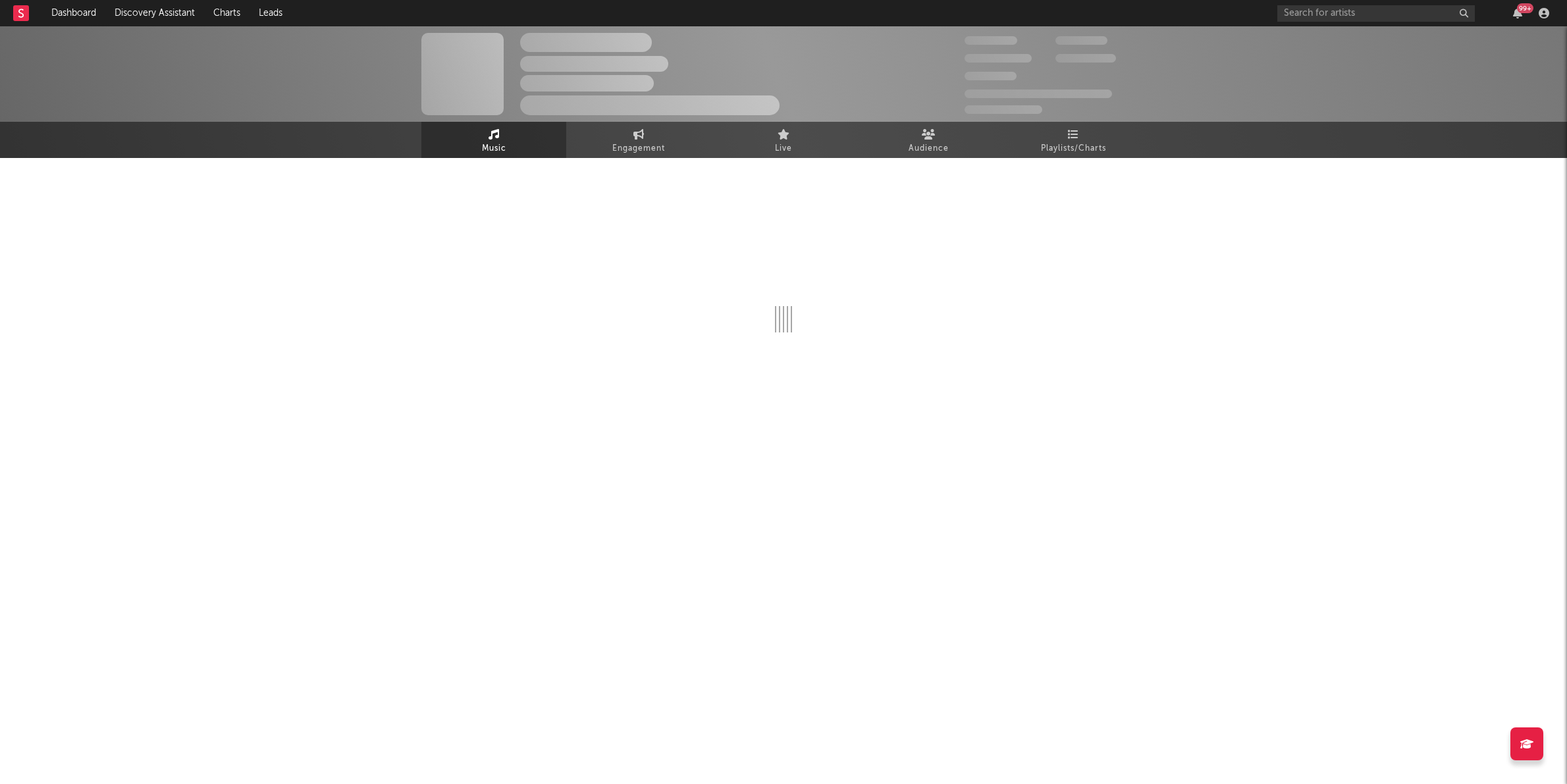
select select "1w"
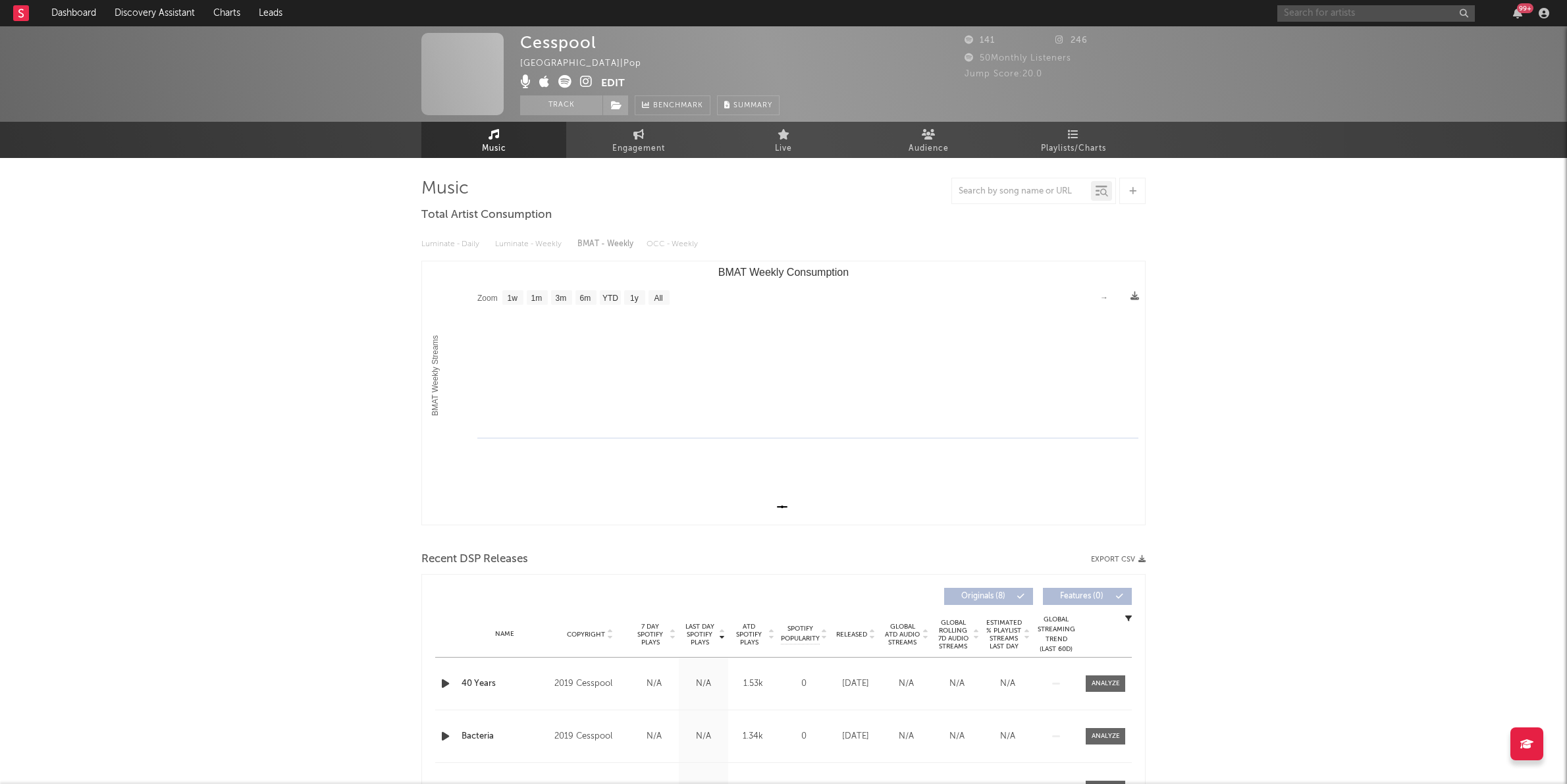
click at [1296, 5] on input "text" at bounding box center [1376, 14] width 197 height 17
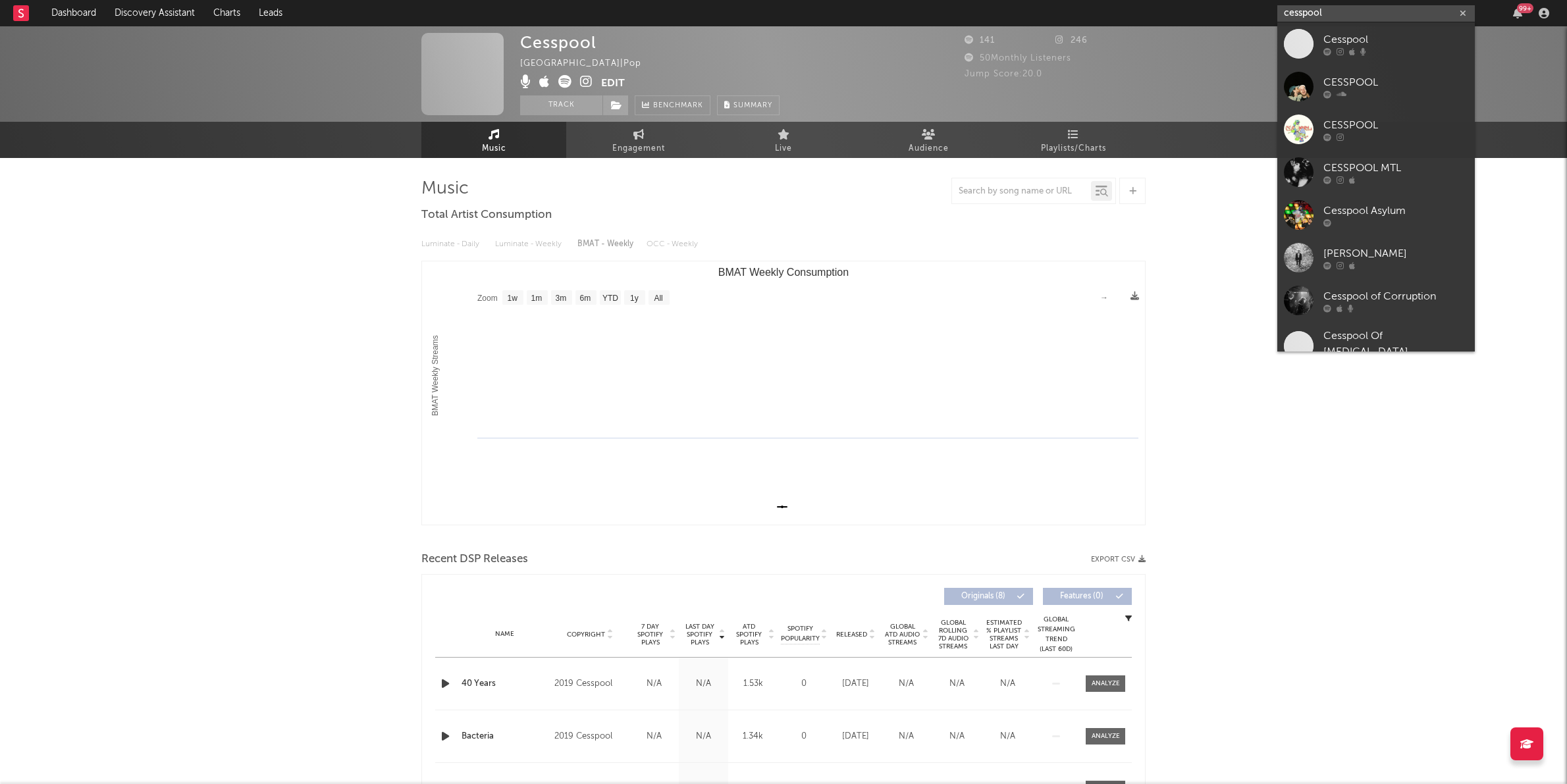
drag, startPoint x: 1342, startPoint y: 14, endPoint x: 1227, endPoint y: 14, distance: 115.0
click at [1227, 14] on nav "Dashboard Discovery Assistant Charts Leads cesspool 99 +" at bounding box center [784, 13] width 1567 height 27
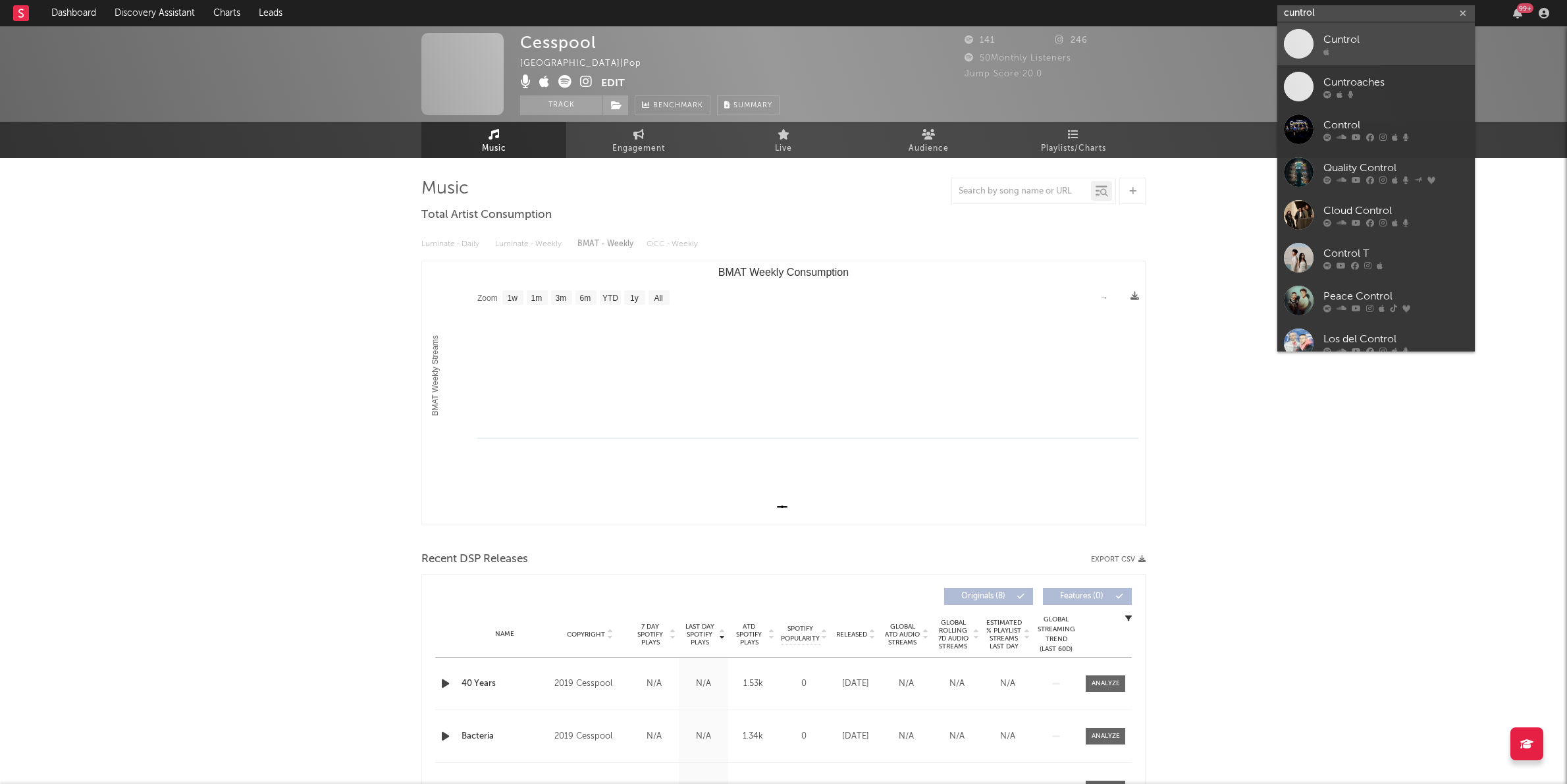
type input "cuntrol"
click at [1323, 50] on icon at bounding box center [1326, 51] width 6 height 8
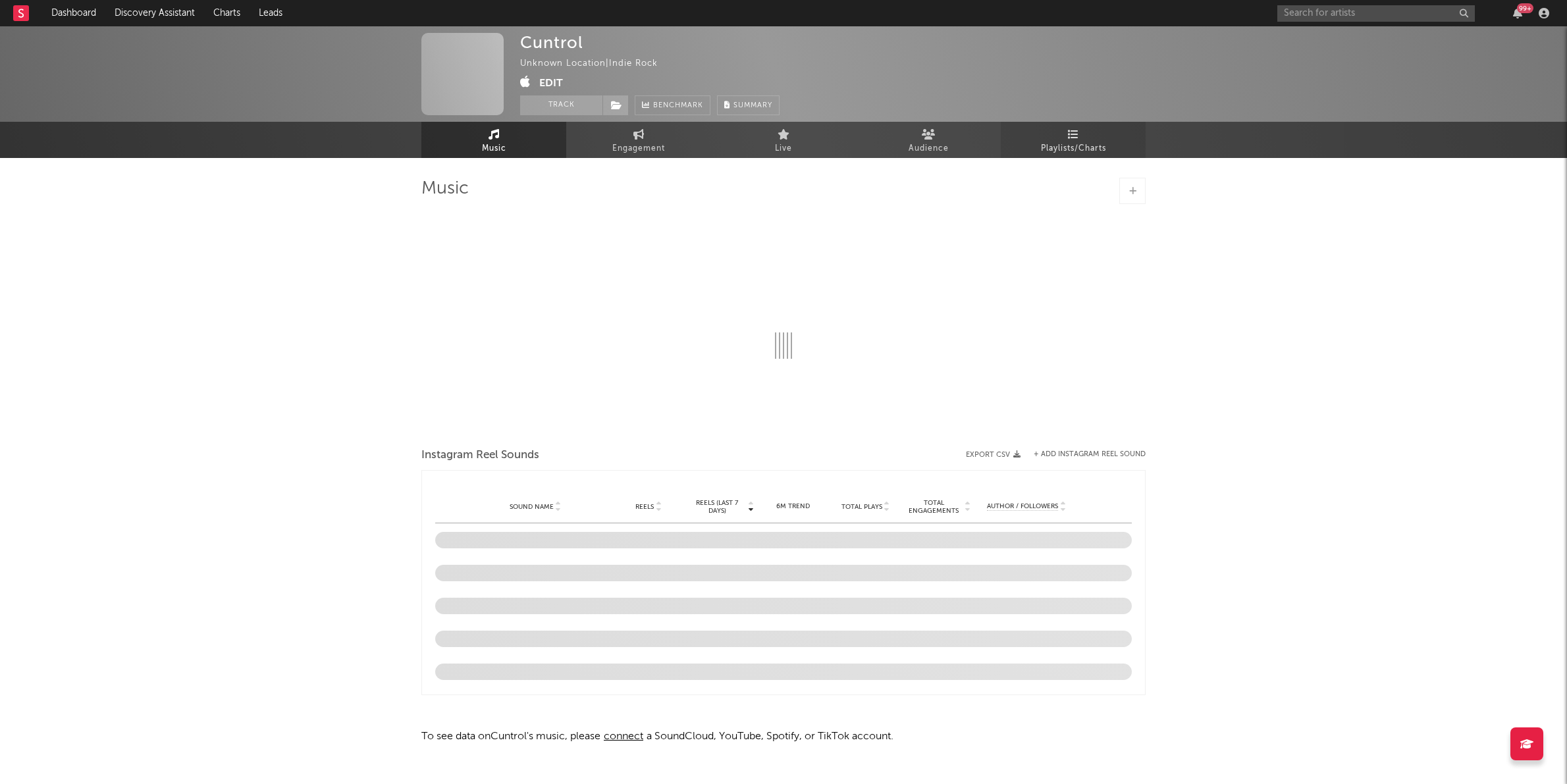
select select "1w"
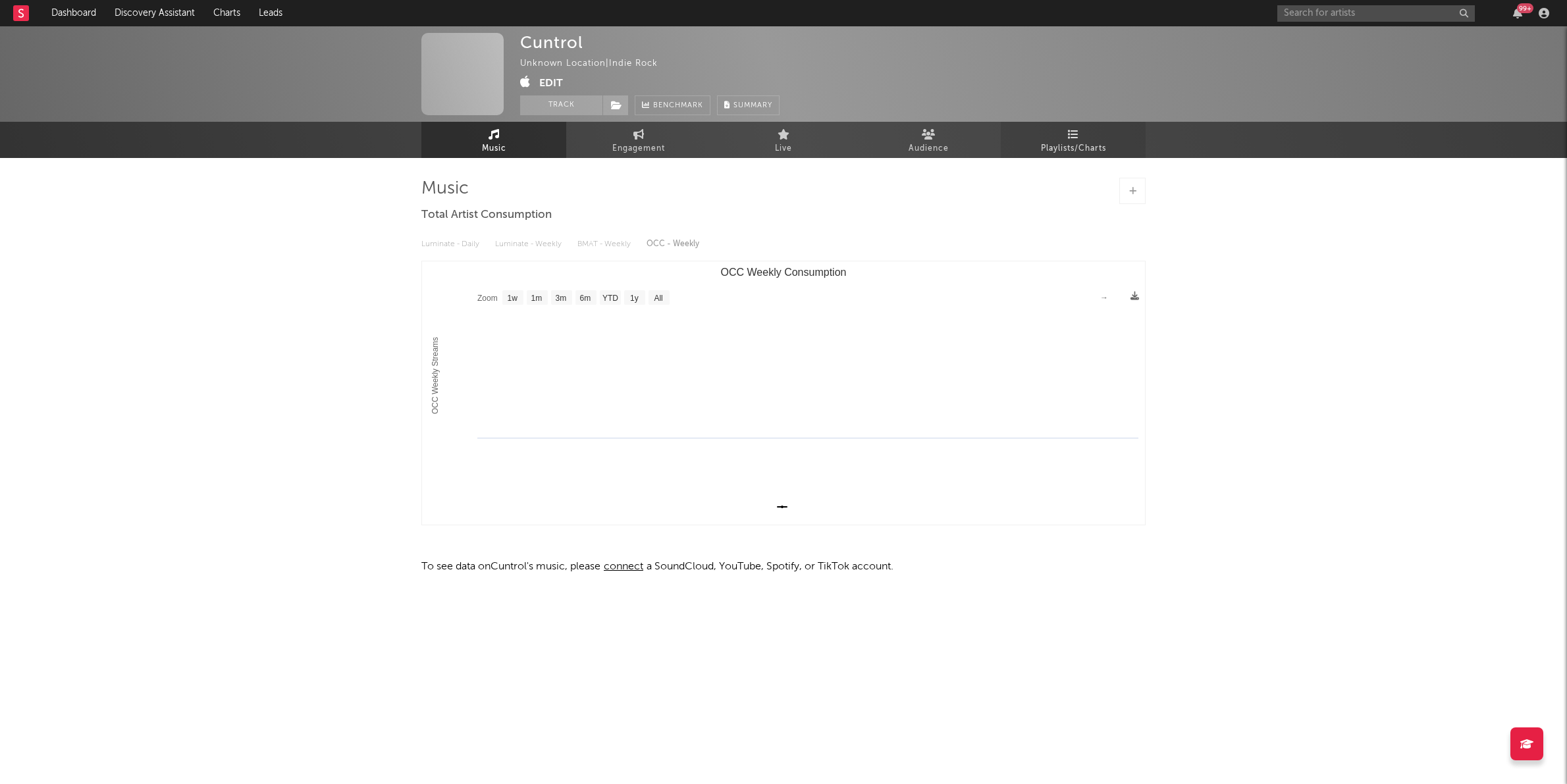
click at [1062, 149] on span "Playlists/Charts" at bounding box center [1074, 149] width 66 height 16
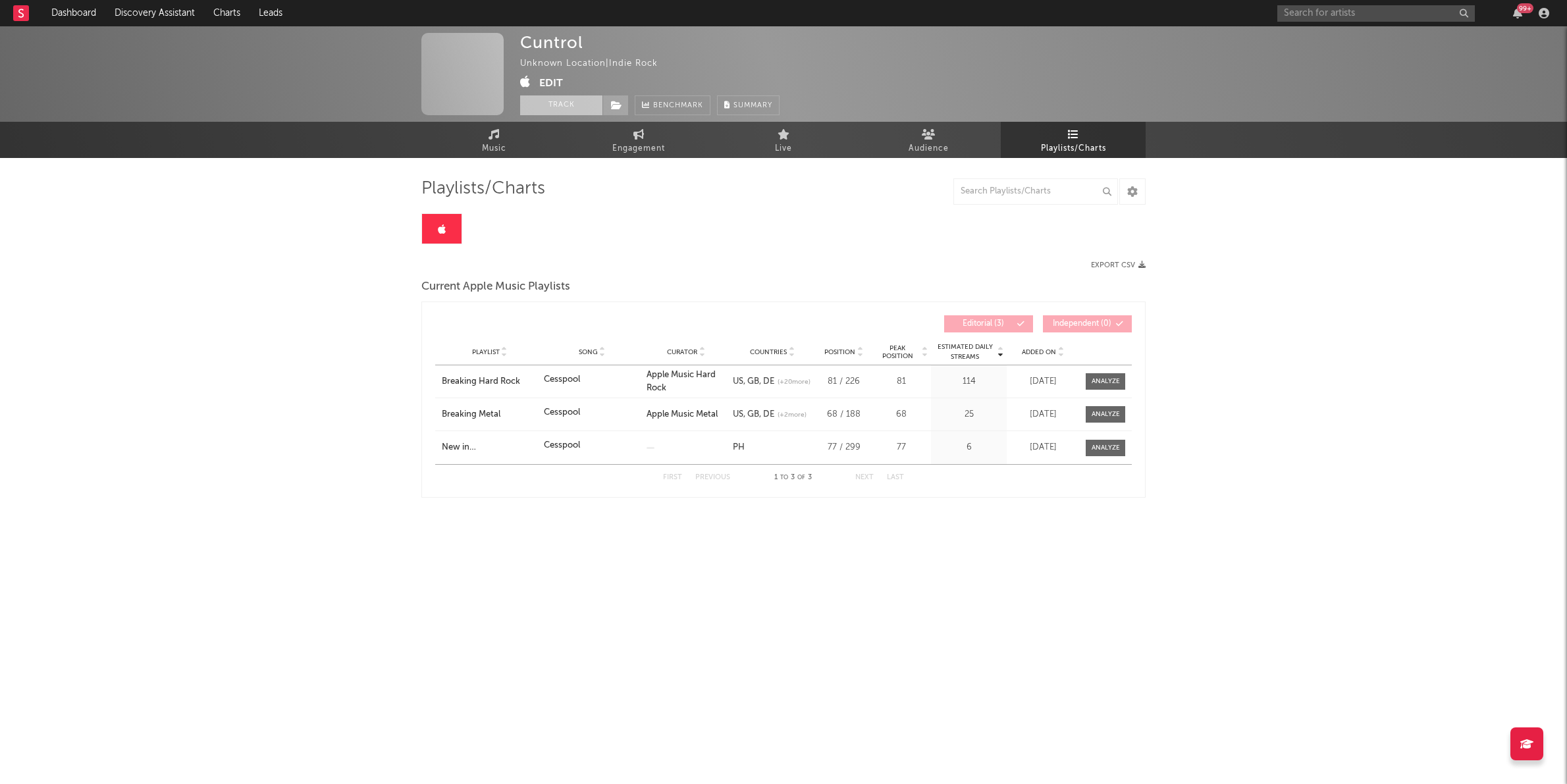
click at [569, 110] on button "Track" at bounding box center [561, 105] width 82 height 20
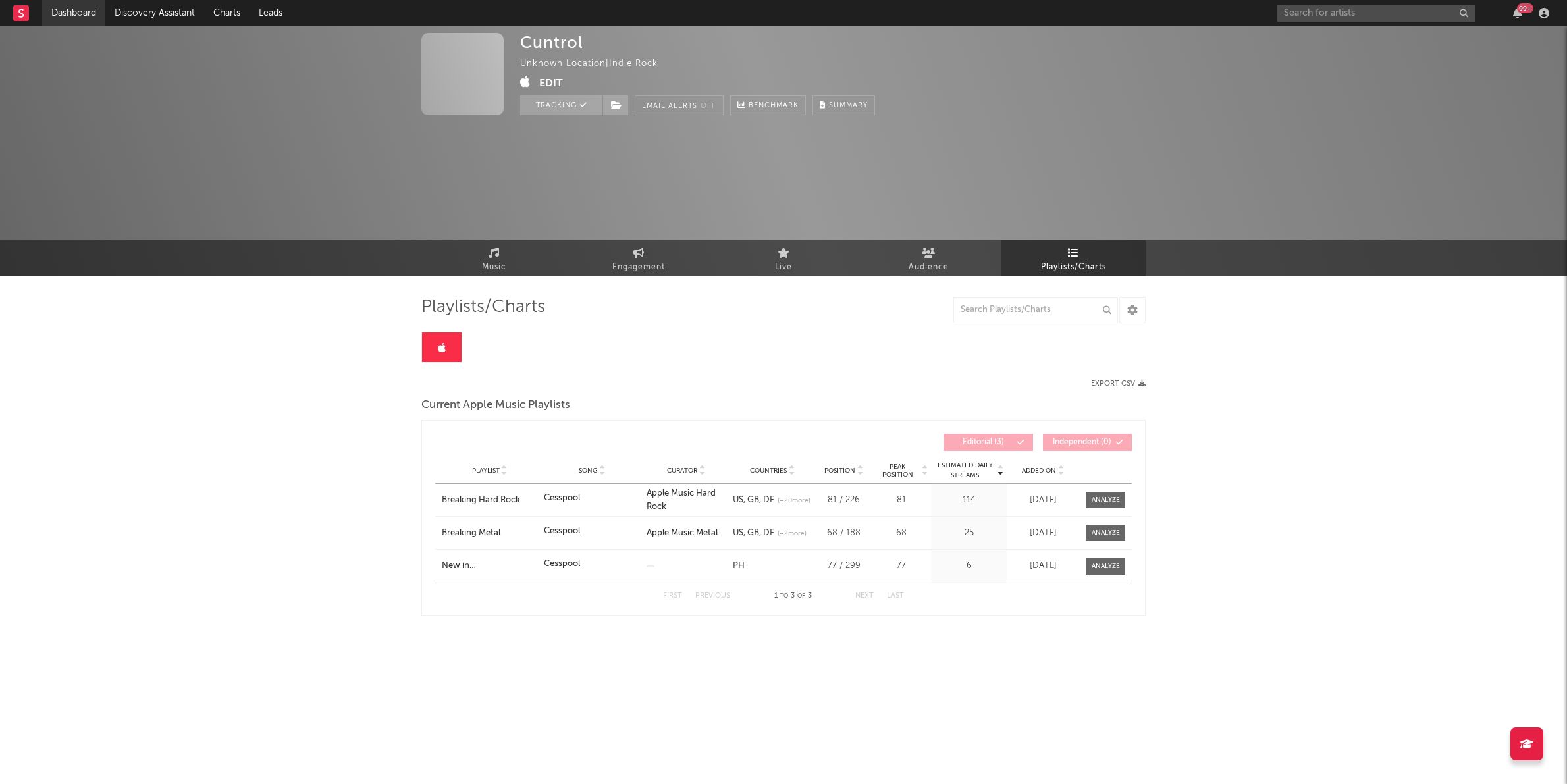
click at [60, 7] on link "Dashboard" at bounding box center [73, 13] width 63 height 27
